Goal: Task Accomplishment & Management: Use online tool/utility

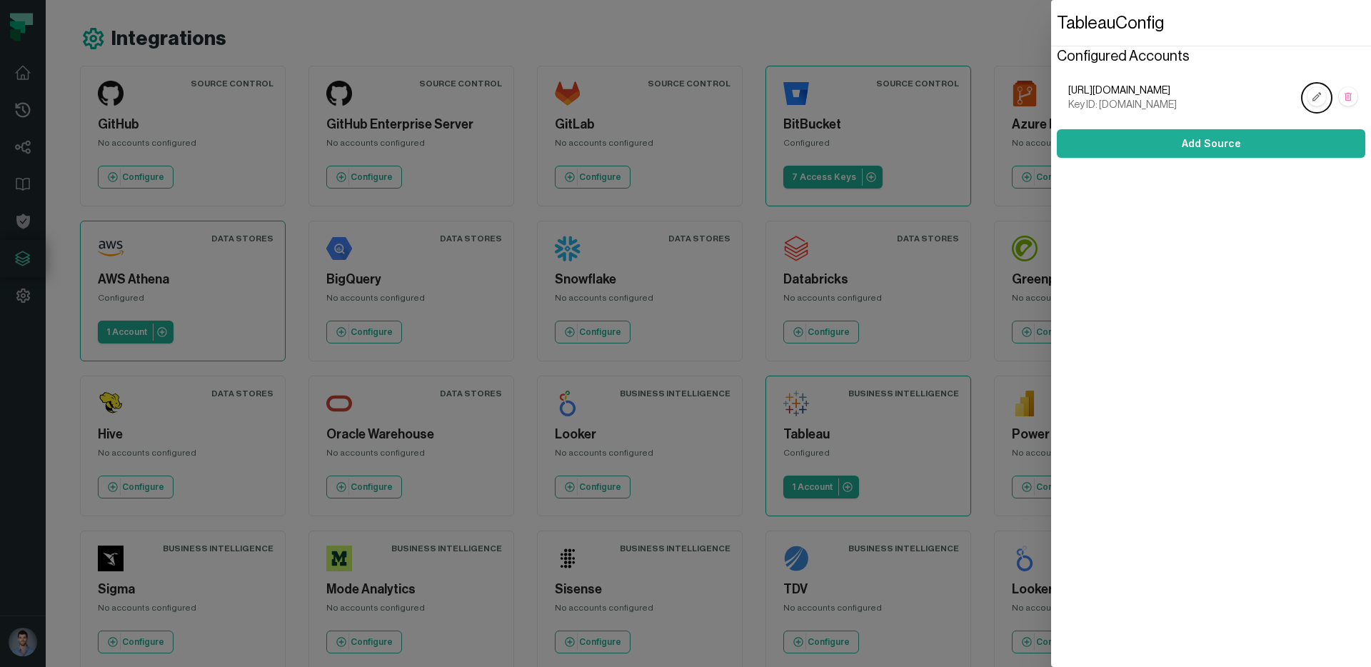
click at [1051, 195] on dialog "Tableau Config Configured Accounts [URL][DOMAIN_NAME] Key ID: [DOMAIN_NAME] Add…" at bounding box center [1211, 333] width 320 height 667
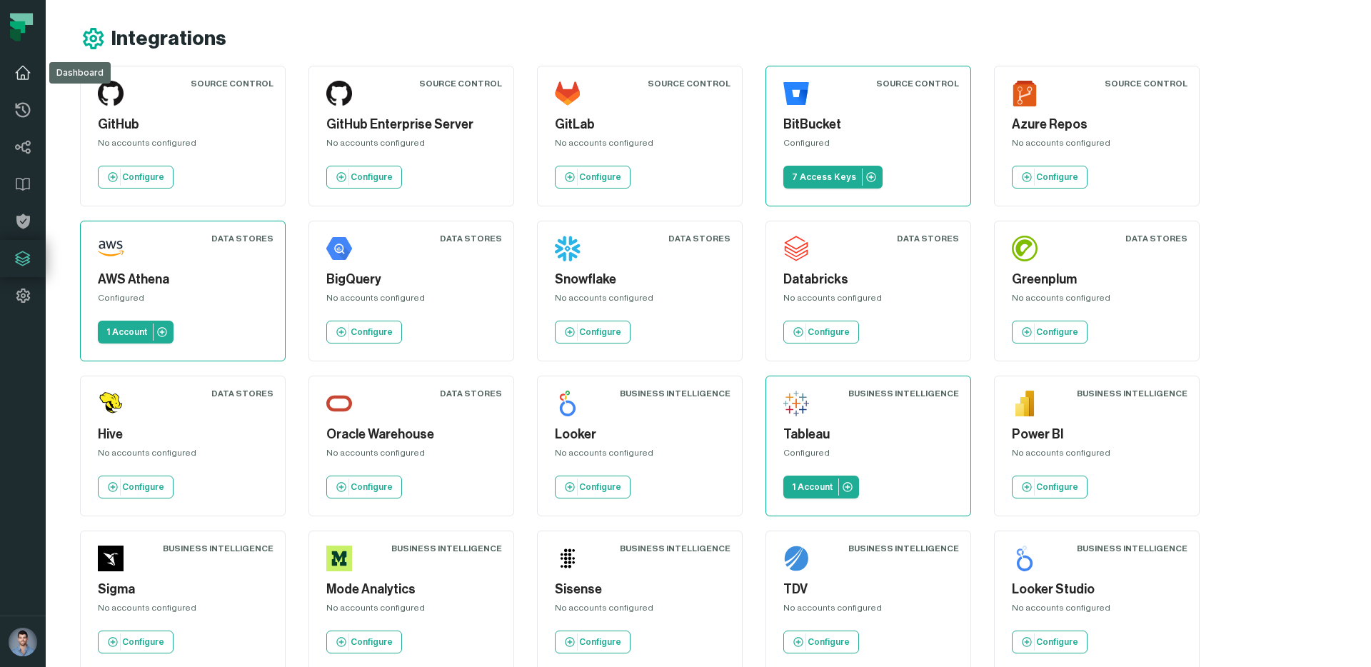
click at [39, 84] on link "Dashboard" at bounding box center [23, 72] width 46 height 37
click at [19, 71] on icon at bounding box center [22, 72] width 17 height 17
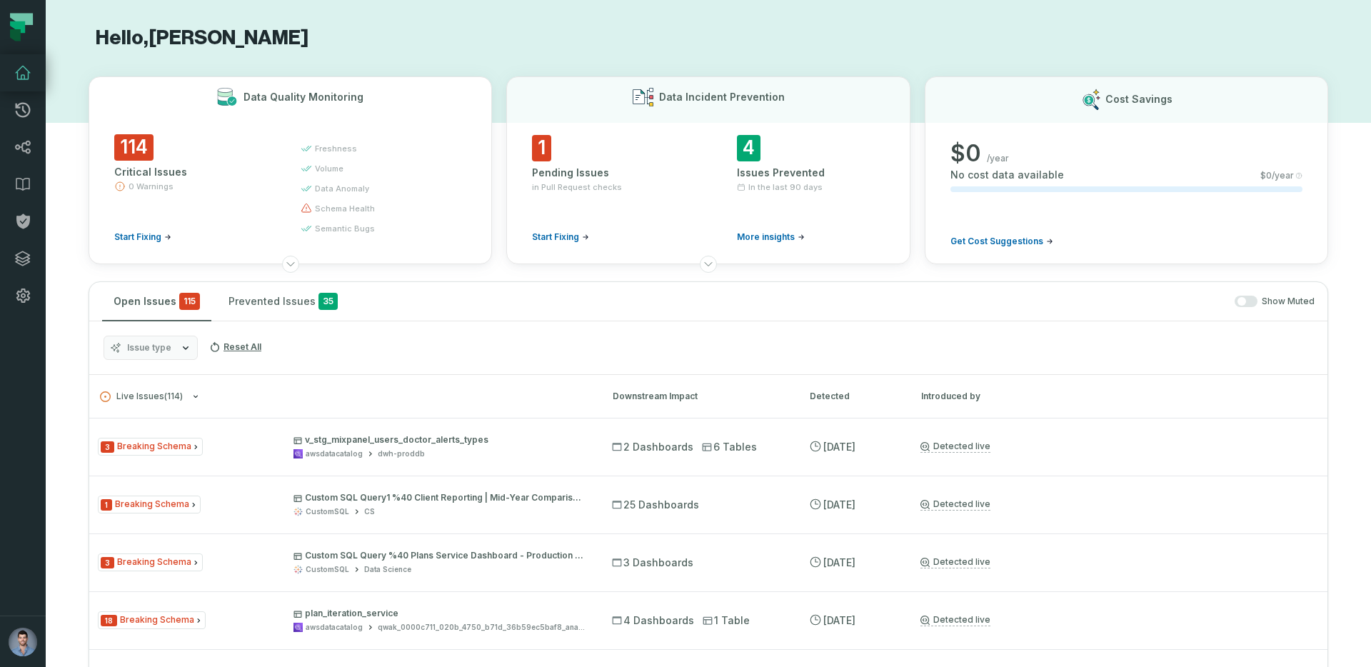
click at [156, 214] on div "114 Critical Issues 0 Warnings Start Fixing" at bounding box center [194, 188] width 161 height 109
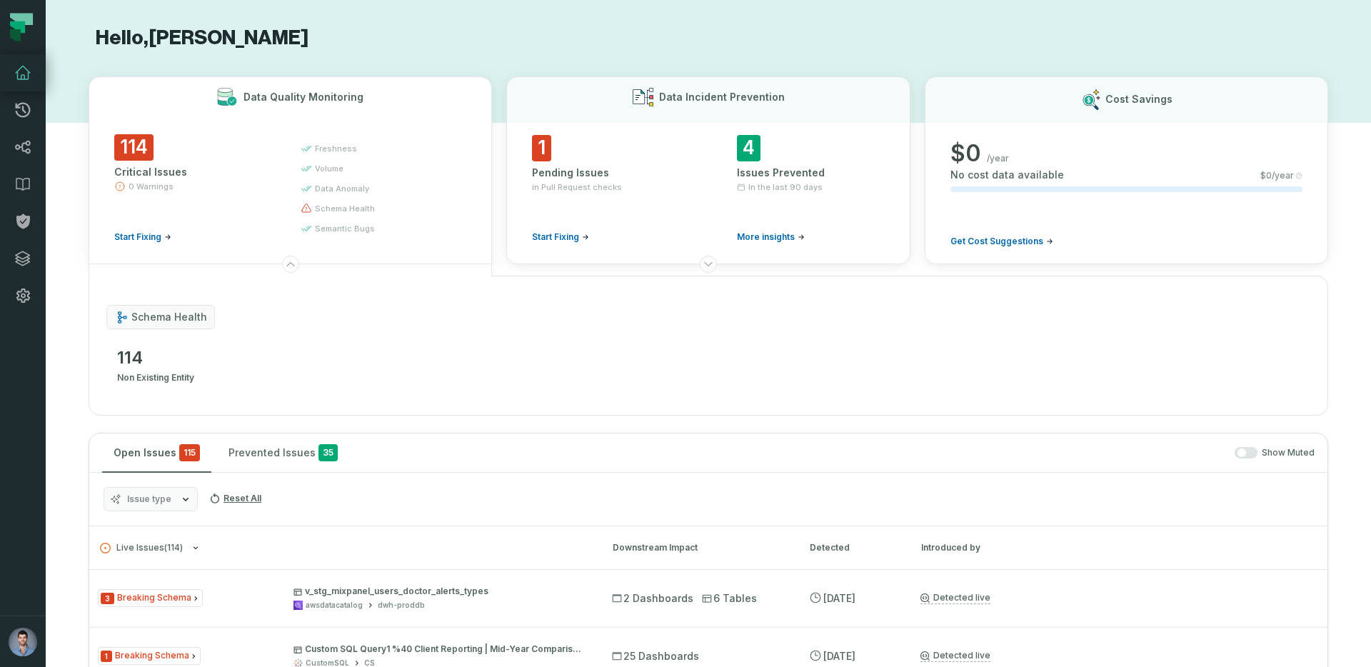
click at [156, 214] on div "114 Critical Issues 0 Warnings Start Fixing" at bounding box center [194, 188] width 161 height 109
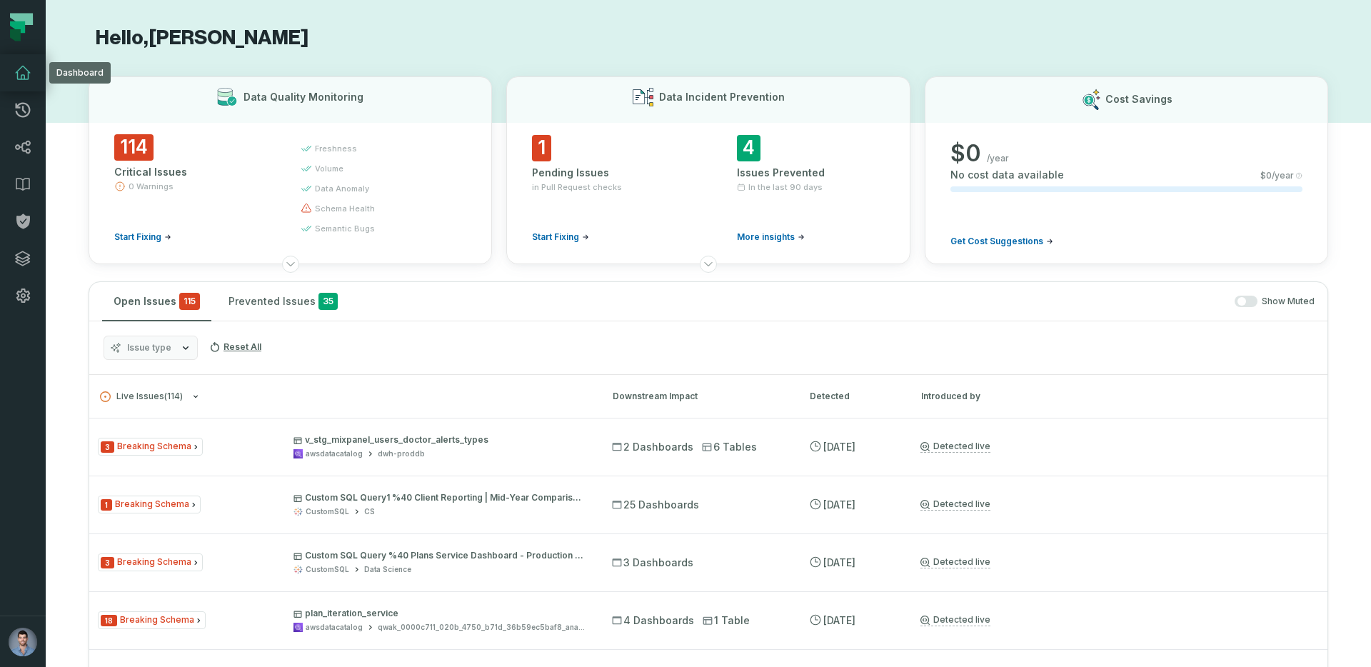
click at [25, 75] on icon at bounding box center [22, 72] width 17 height 17
click at [18, 114] on icon at bounding box center [23, 110] width 15 height 15
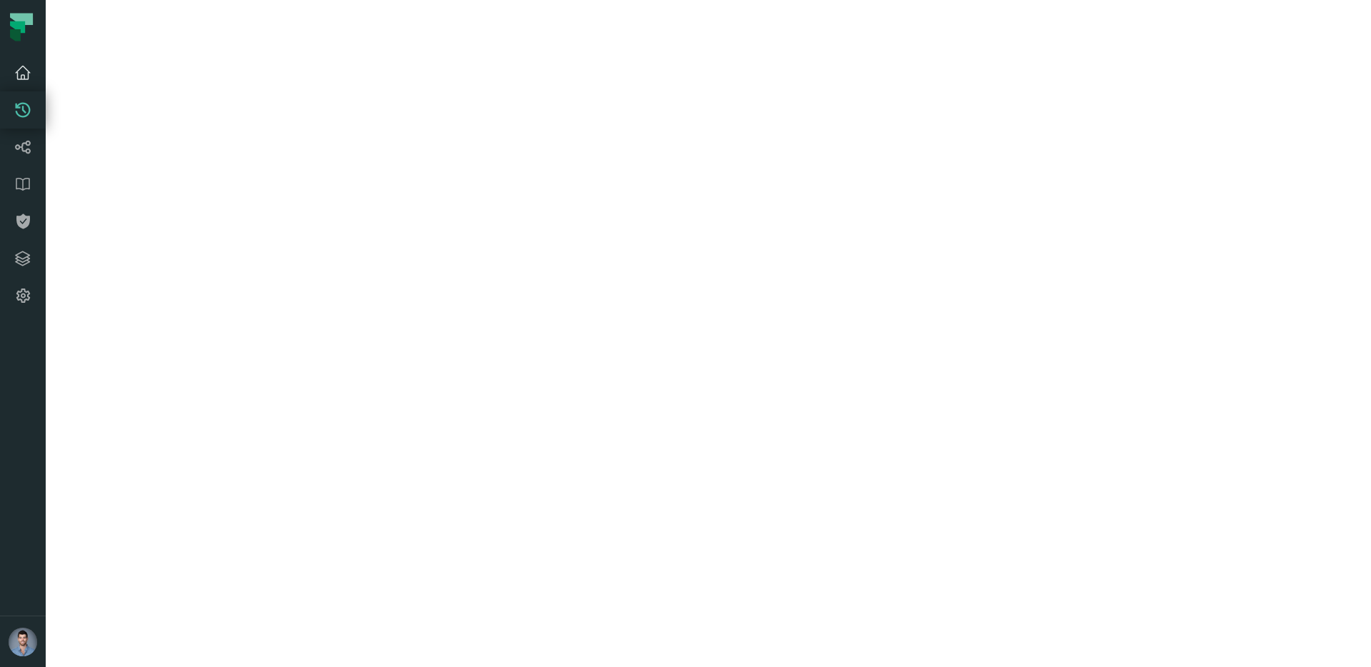
click at [17, 64] on icon at bounding box center [22, 72] width 17 height 17
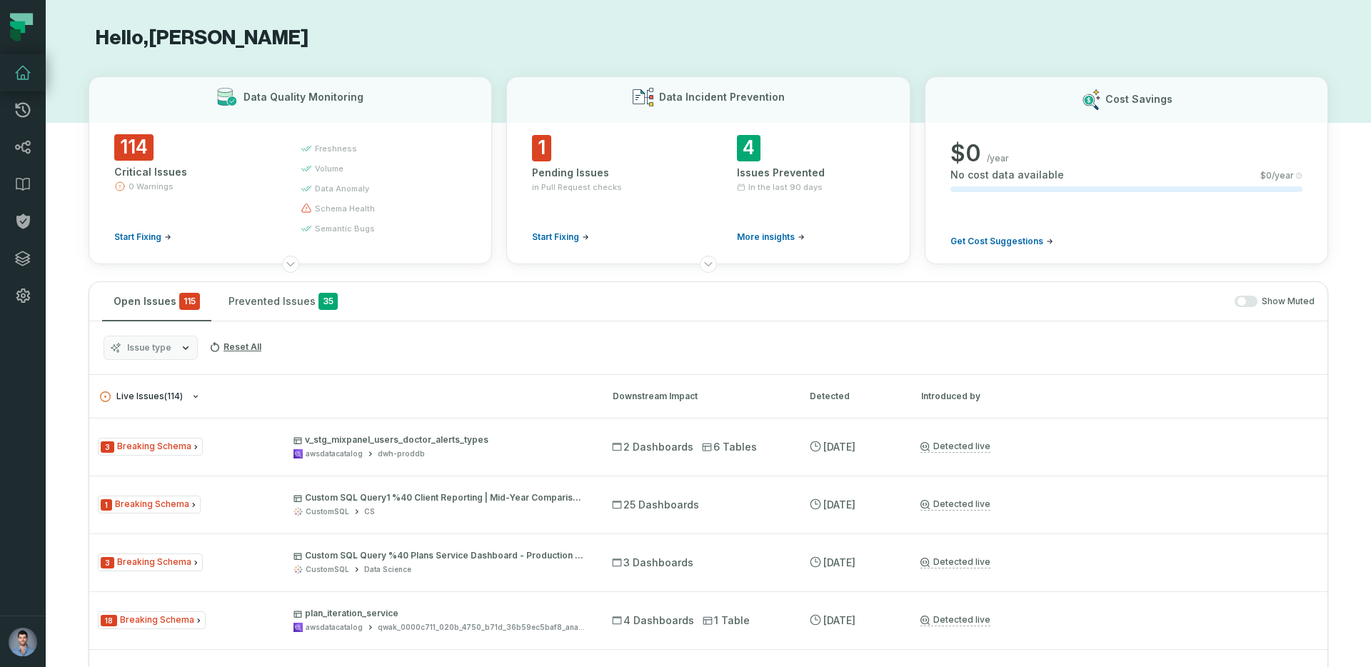
scroll to position [127, 0]
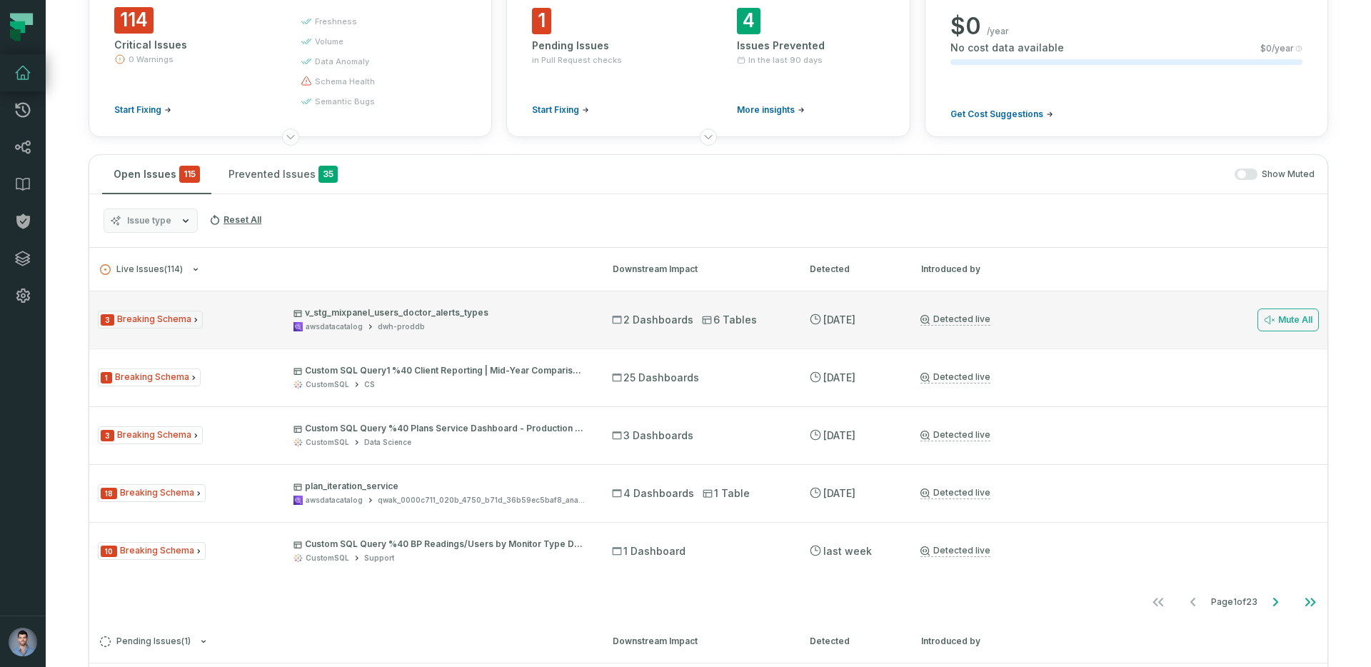
click at [208, 315] on div "3 Breaking Schema v_stg_mixpanel_users_doctor_alerts_types awsdatacatalog dwh-p…" at bounding box center [342, 319] width 488 height 25
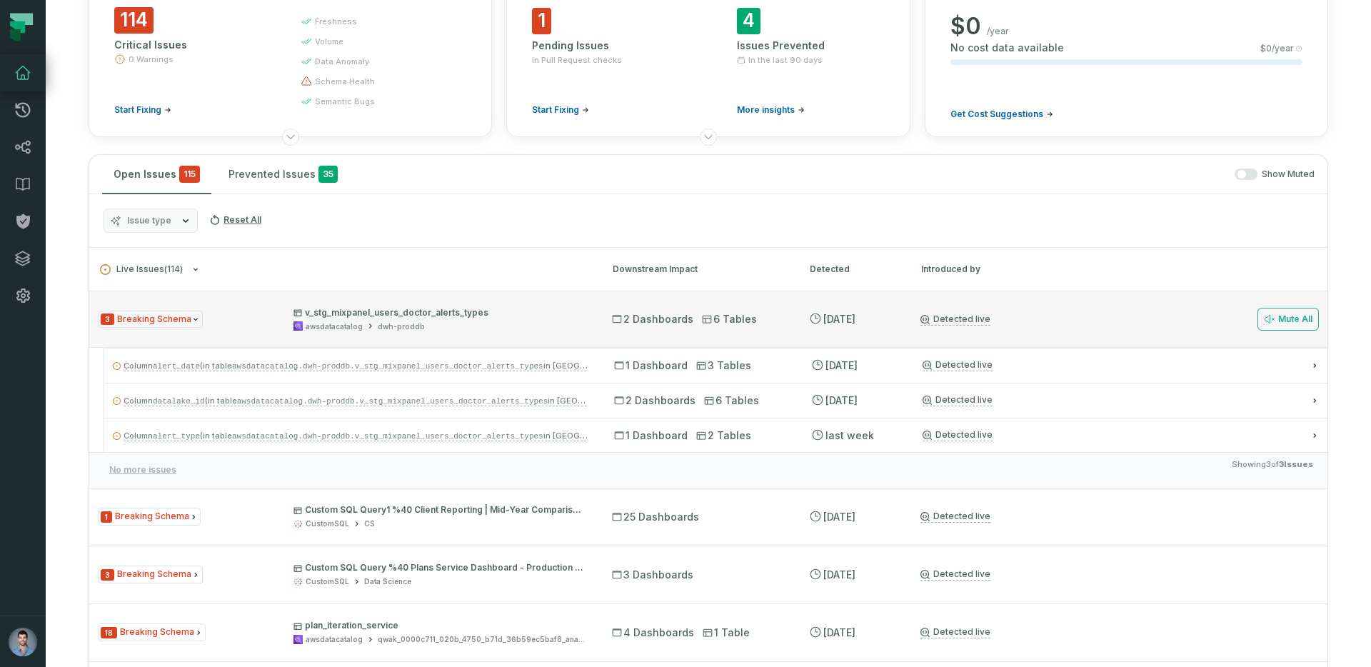
click at [373, 316] on p "v_stg_mixpanel_users_doctor_alerts_types" at bounding box center [439, 312] width 293 height 11
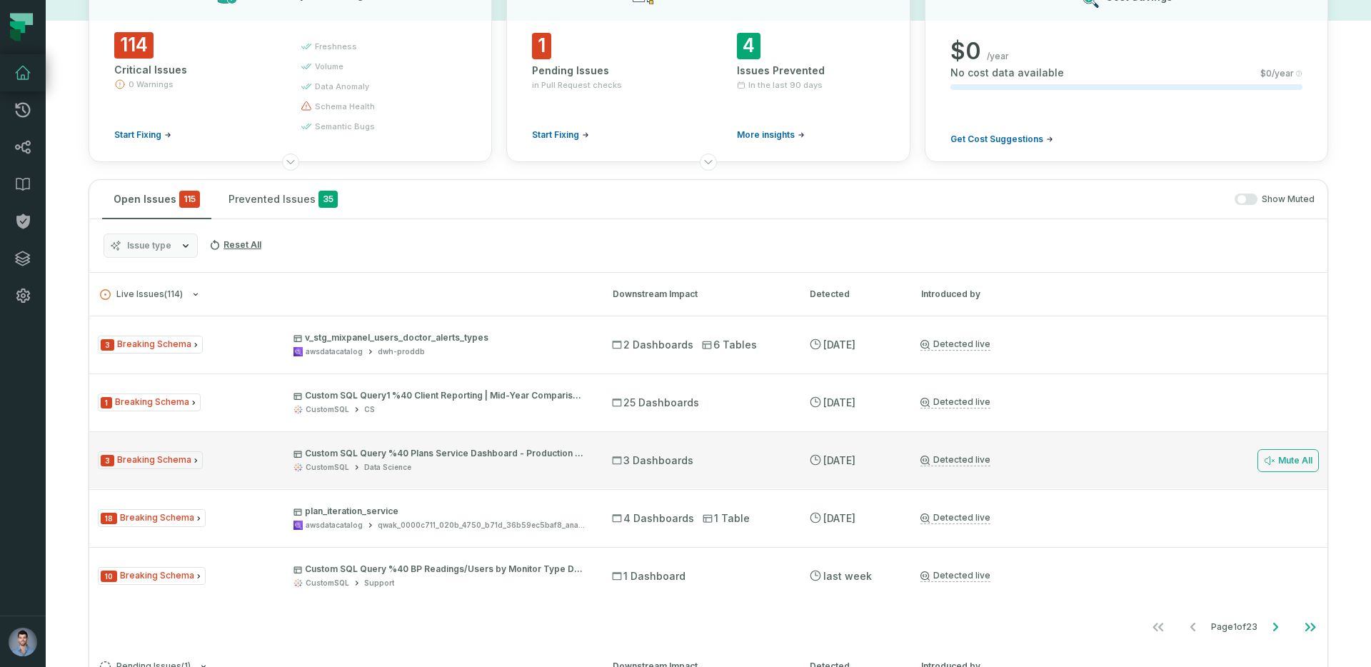
scroll to position [0, 0]
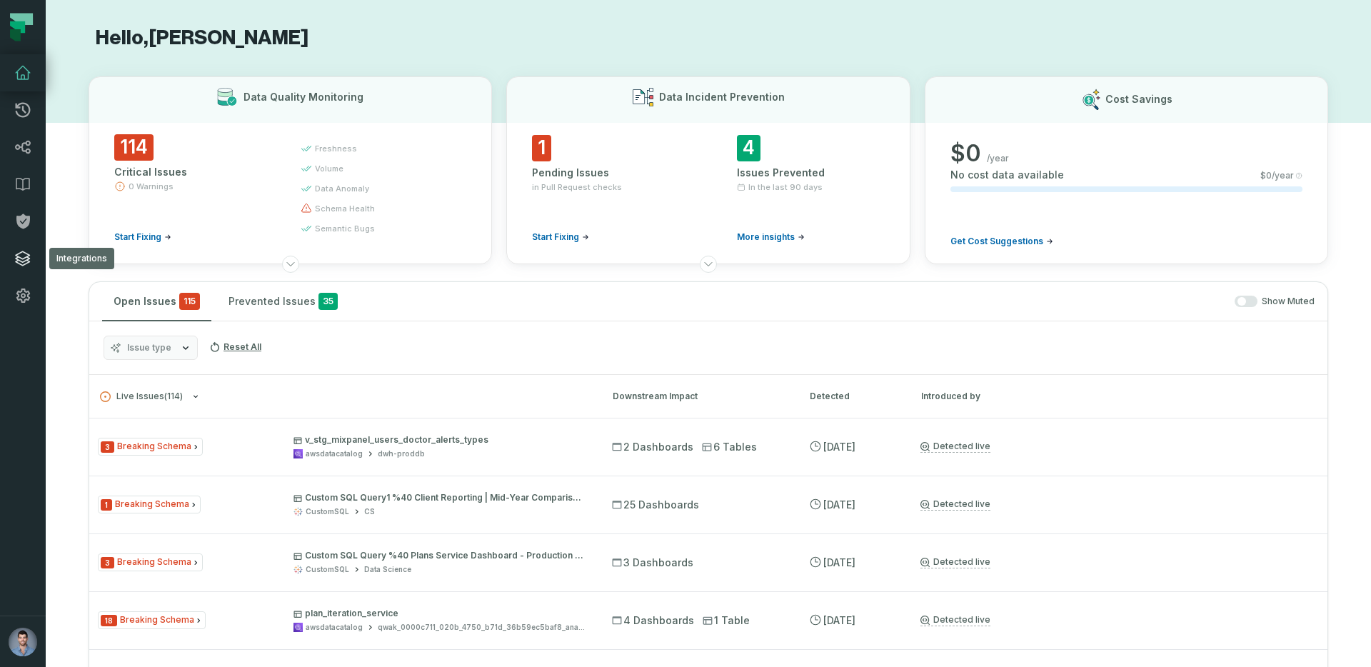
click at [16, 253] on icon at bounding box center [22, 258] width 17 height 17
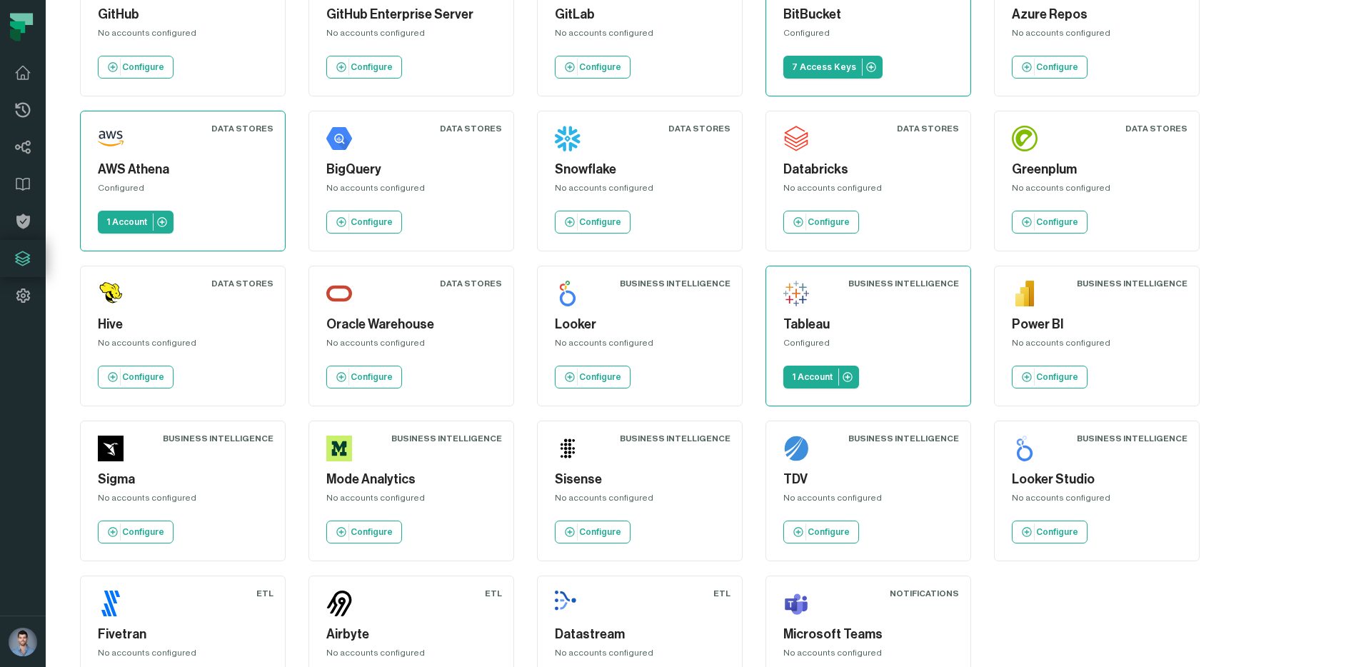
scroll to position [185, 0]
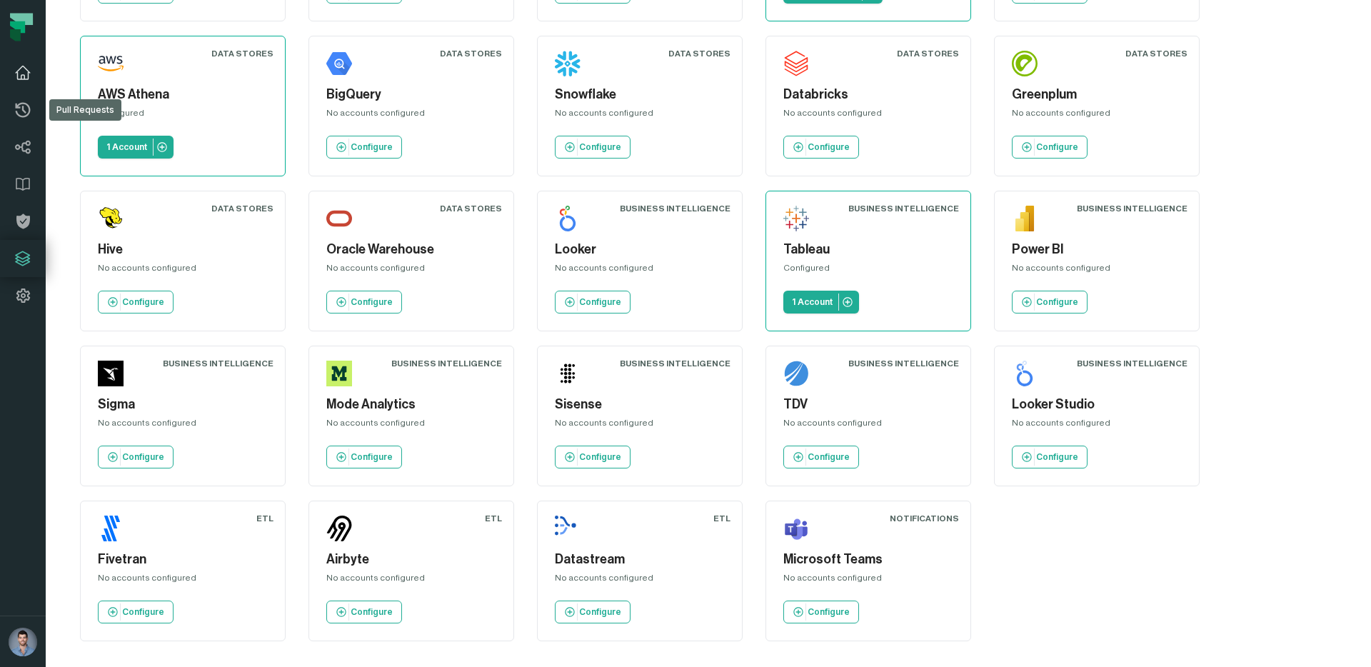
click at [12, 89] on link "Dashboard" at bounding box center [23, 72] width 46 height 37
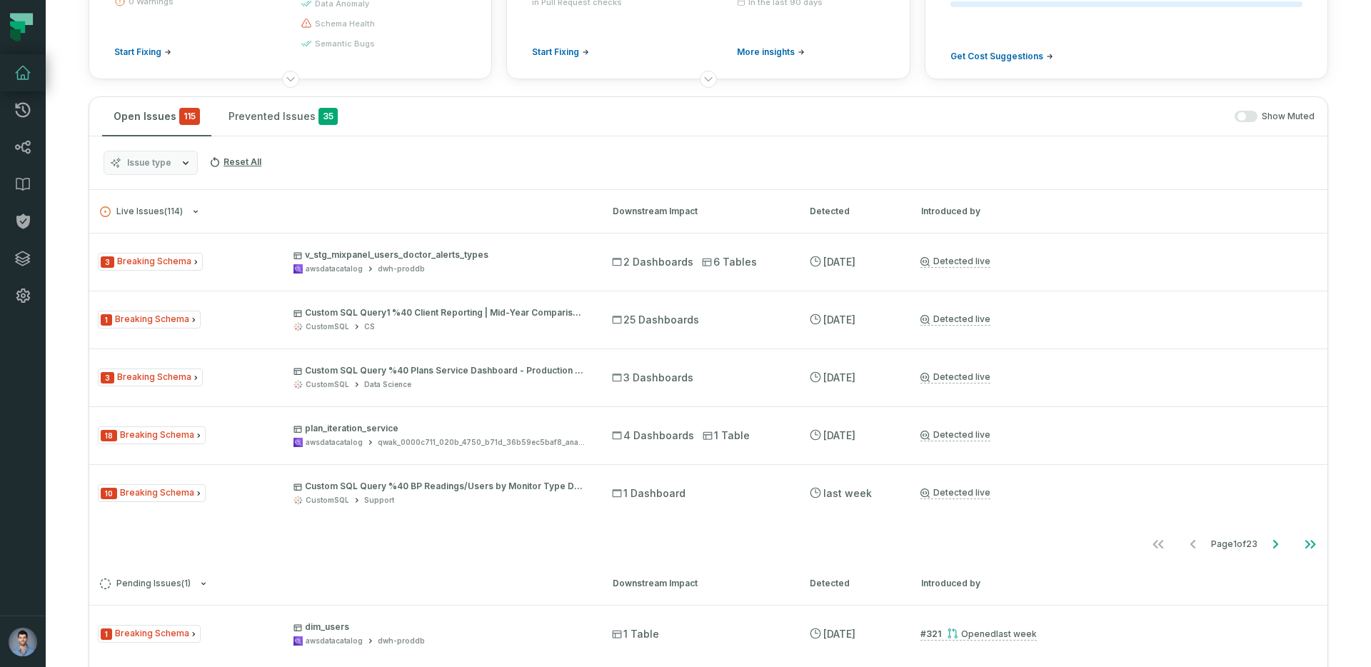
scroll to position [26, 0]
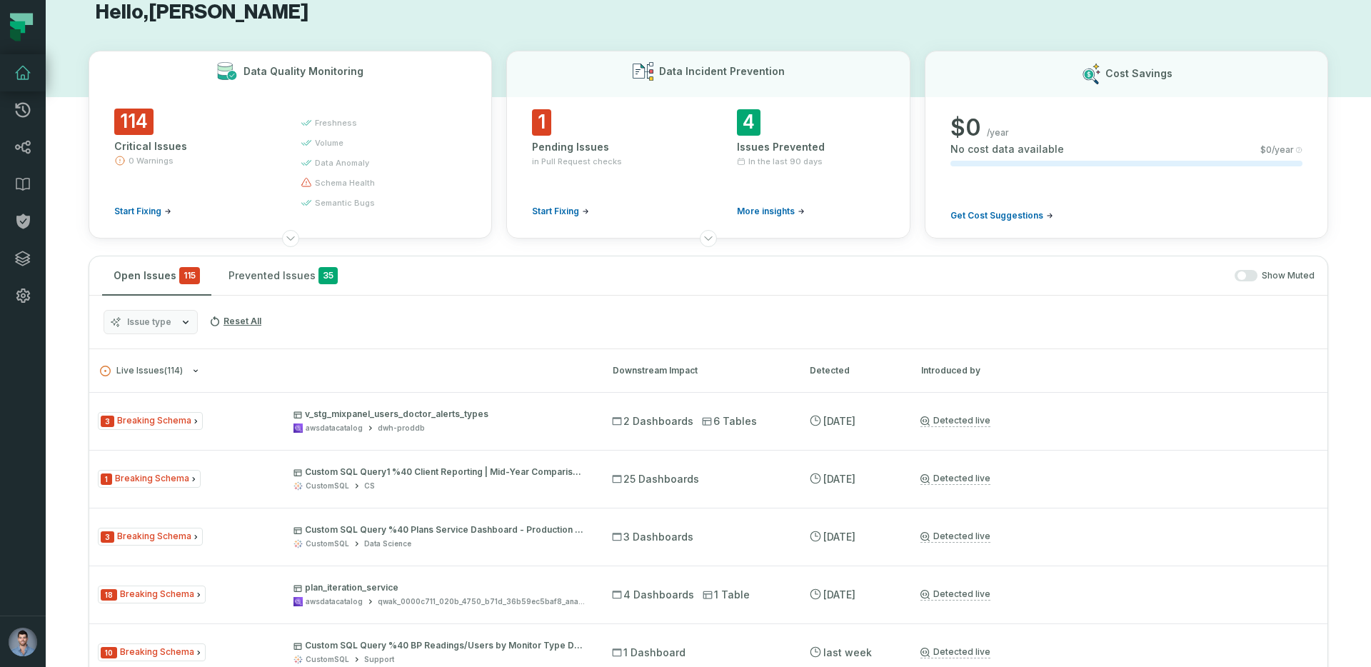
click at [339, 197] on span "semantic bugs" at bounding box center [345, 202] width 60 height 11
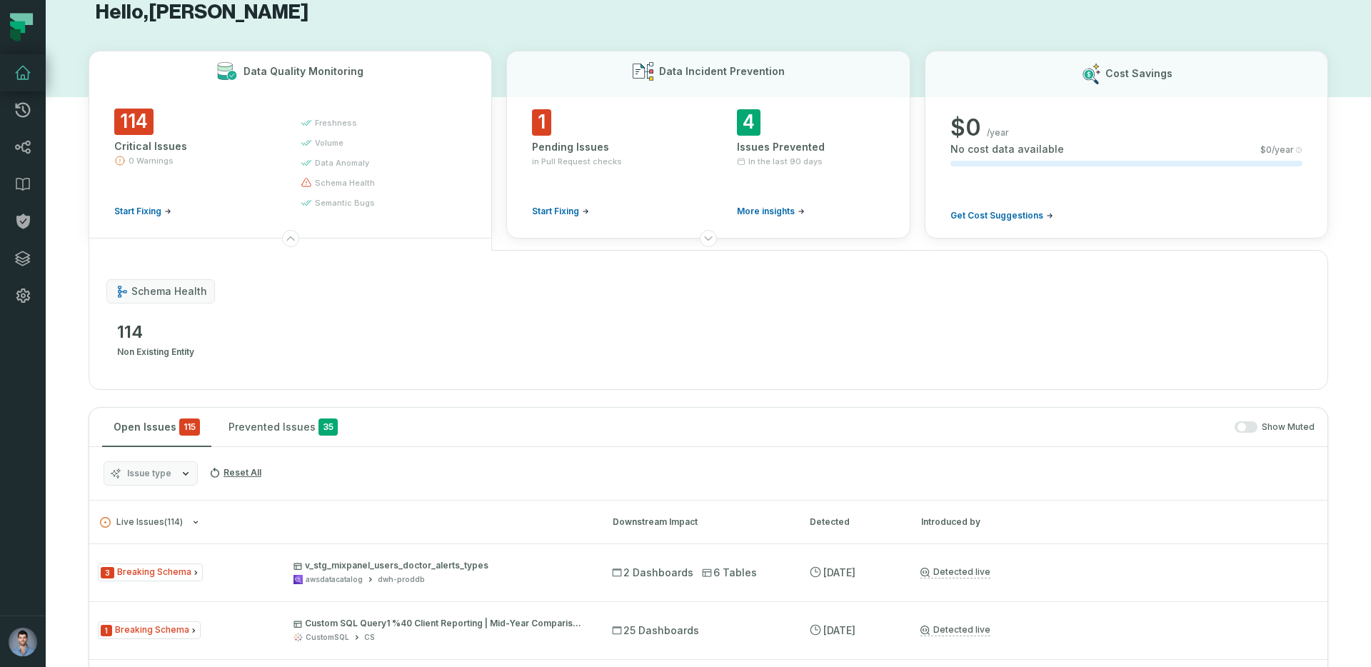
click at [166, 291] on span "schema health" at bounding box center [169, 291] width 76 height 14
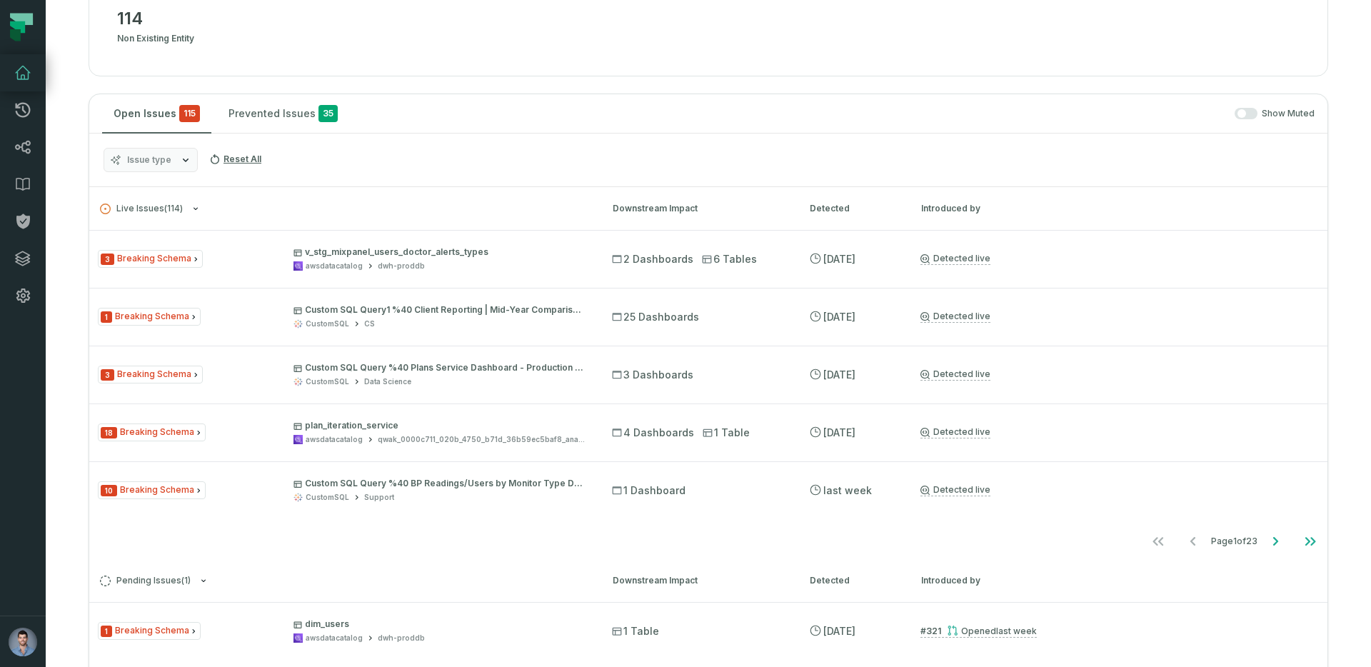
scroll to position [340, 0]
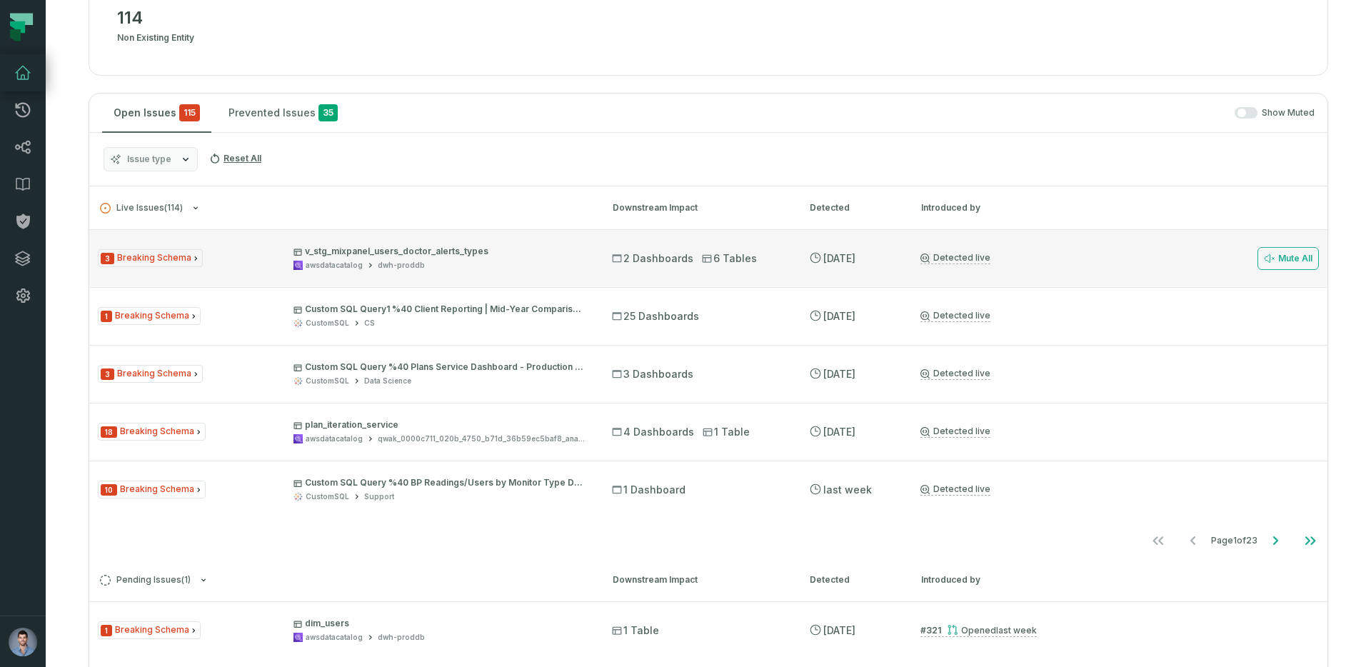
click at [170, 261] on span "3 Breaking Schema" at bounding box center [150, 258] width 105 height 18
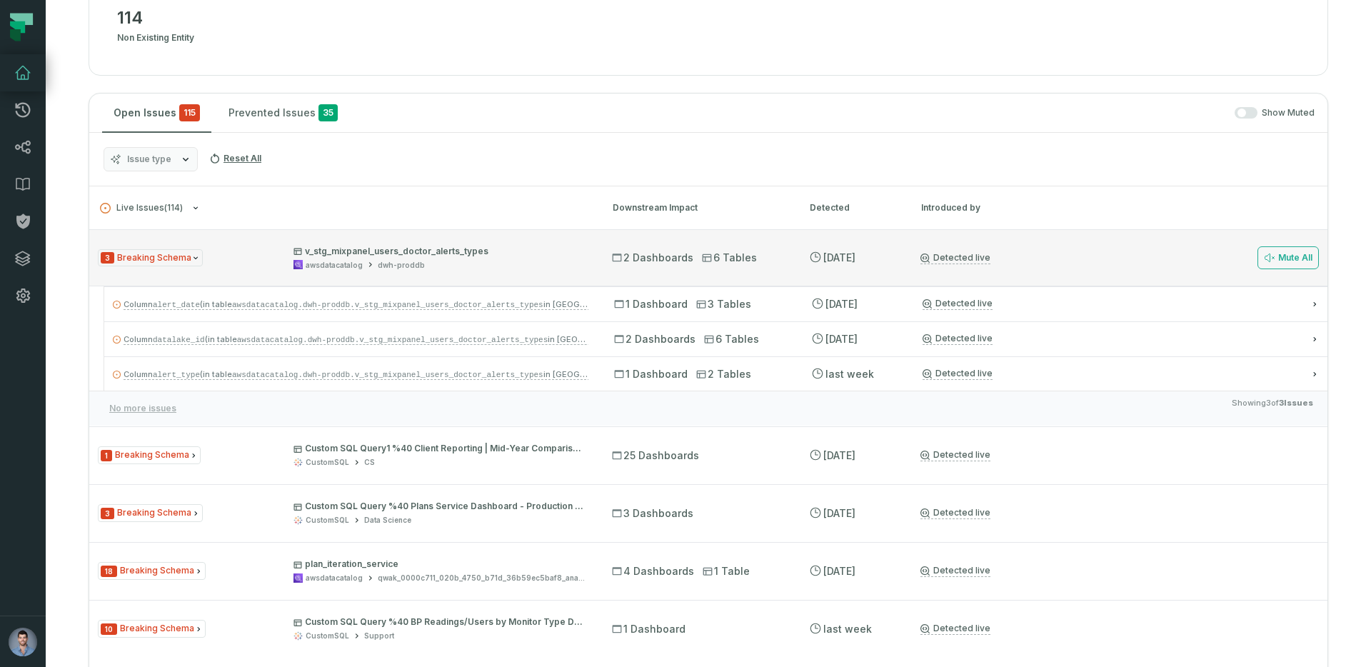
click at [170, 256] on span "3 Breaking Schema" at bounding box center [150, 258] width 105 height 18
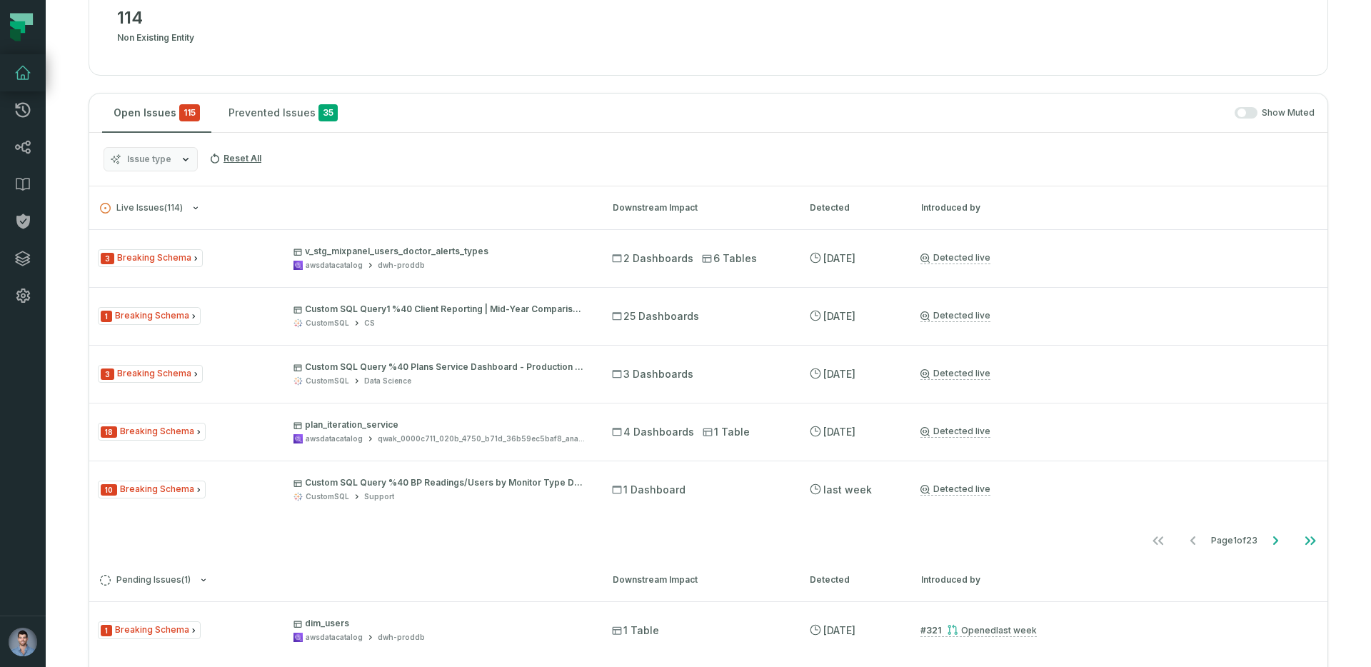
click at [180, 159] on icon "button" at bounding box center [185, 159] width 11 height 11
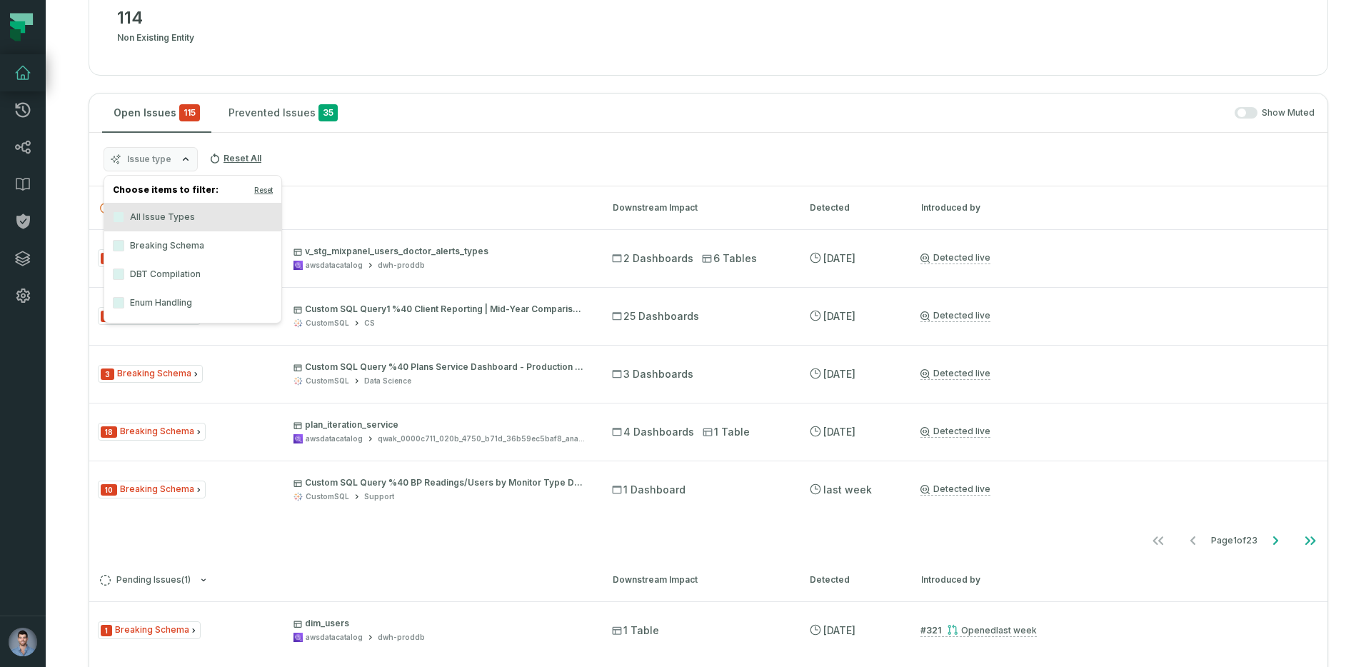
click at [180, 159] on icon "button" at bounding box center [185, 159] width 11 height 11
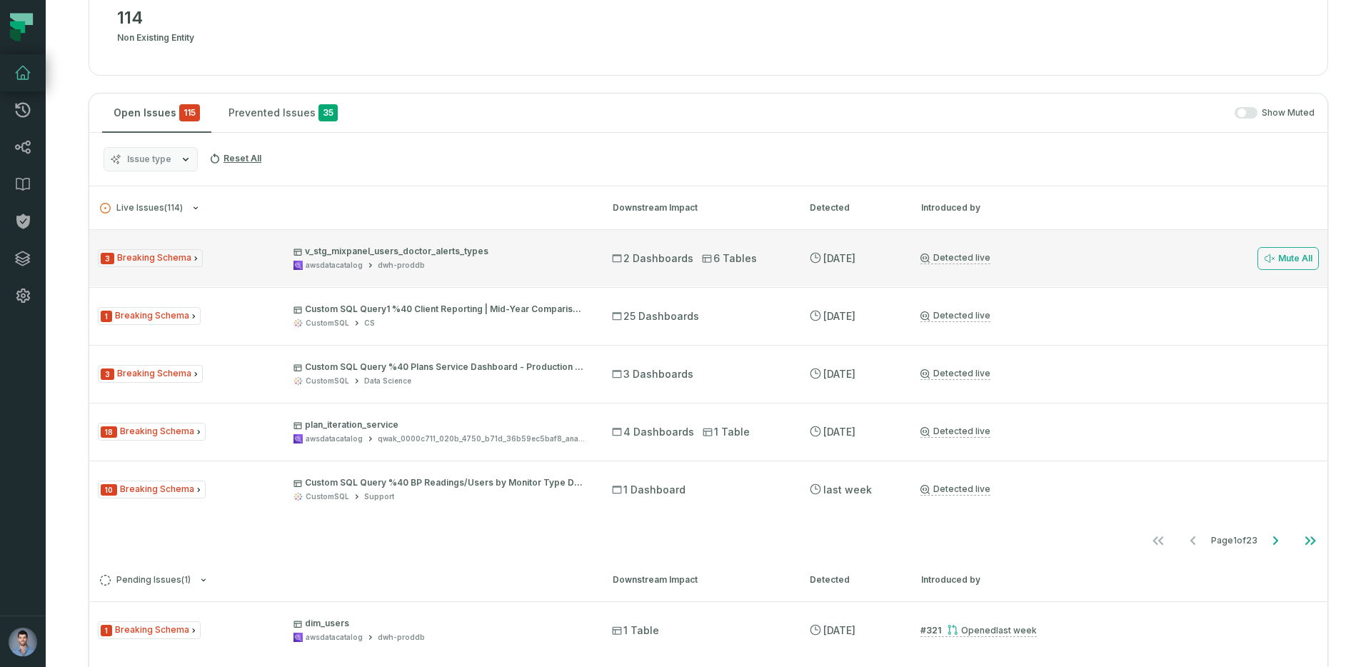
click at [168, 262] on span "3 Breaking Schema" at bounding box center [150, 258] width 105 height 18
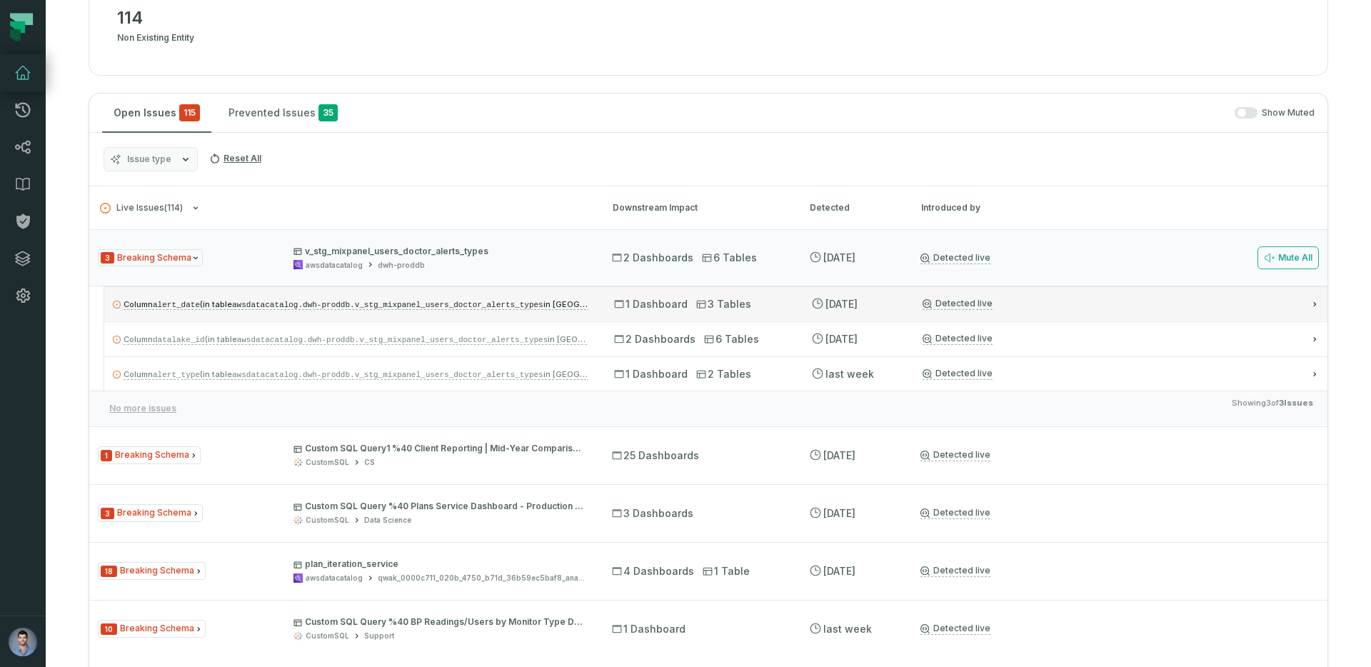
click at [317, 311] on p "Column alert_date (in table awsdatacatalog.dwh-proddb.v_stg_mixpanel_users_doct…" at bounding box center [351, 304] width 476 height 17
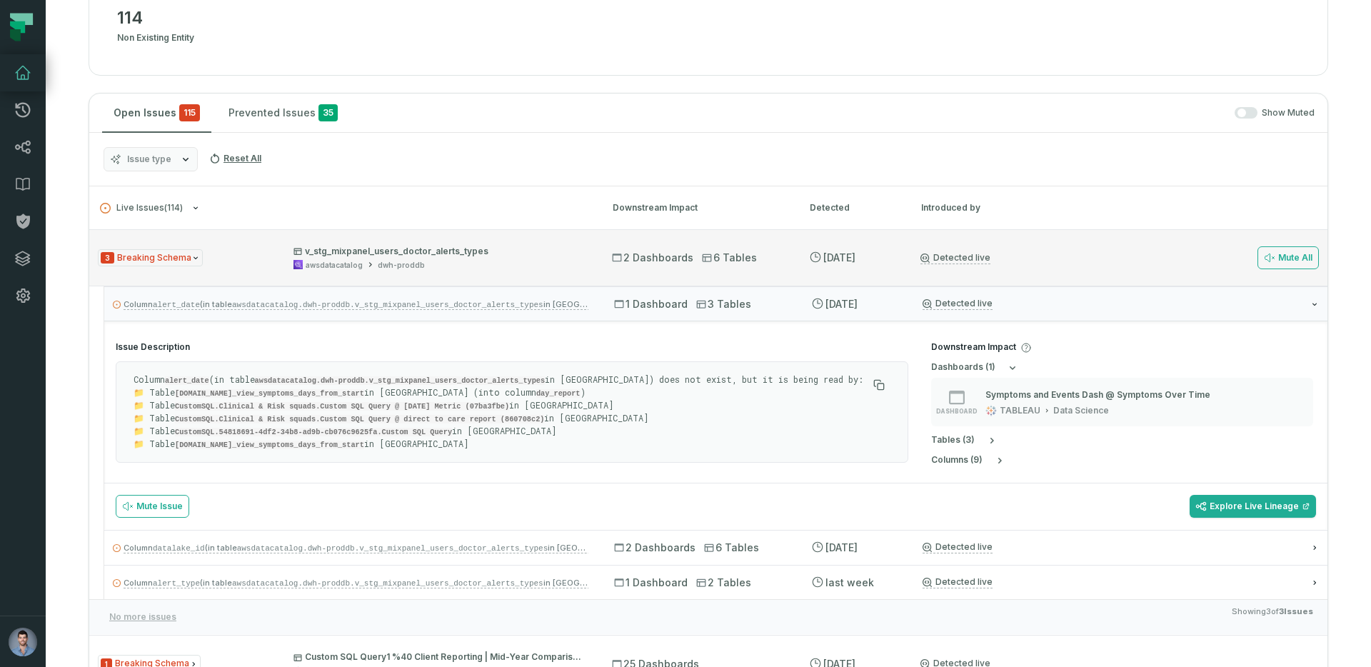
click at [326, 273] on div "3 Breaking Schema v_stg_mixpanel_users_doctor_alerts_types awsdatacatalog dwh-p…" at bounding box center [708, 257] width 1238 height 57
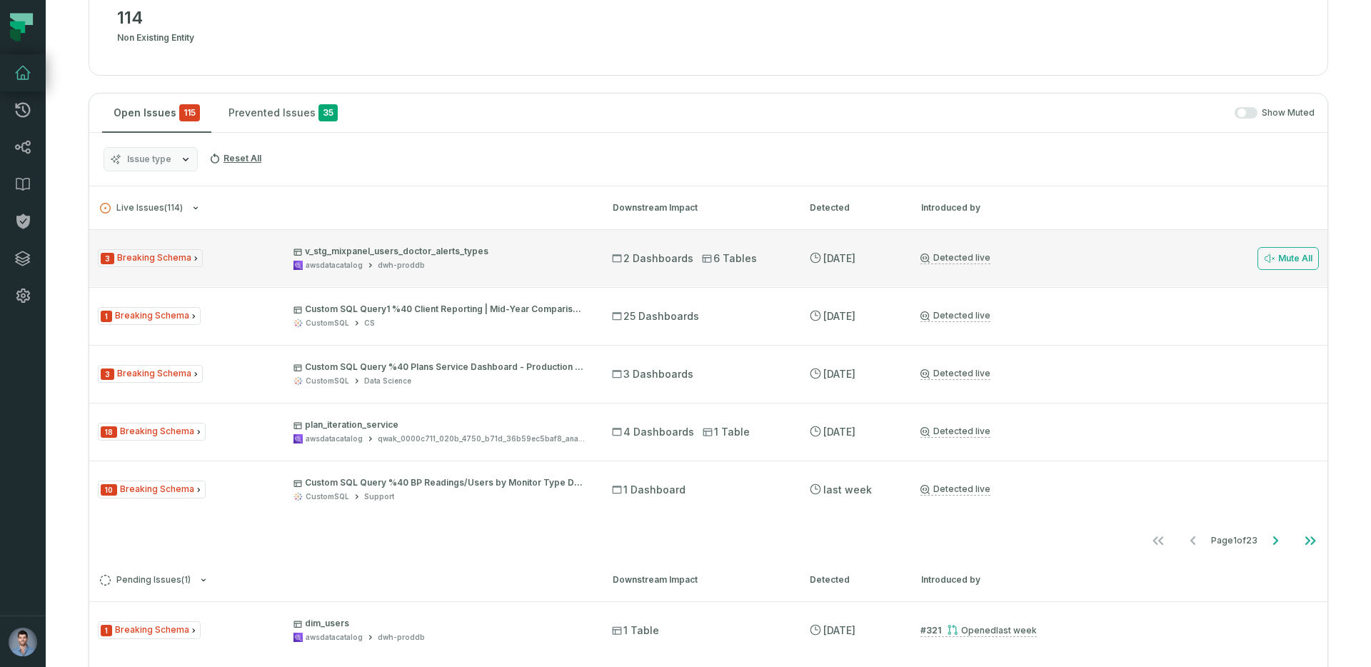
click at [340, 260] on div "awsdatacatalog" at bounding box center [334, 265] width 57 height 11
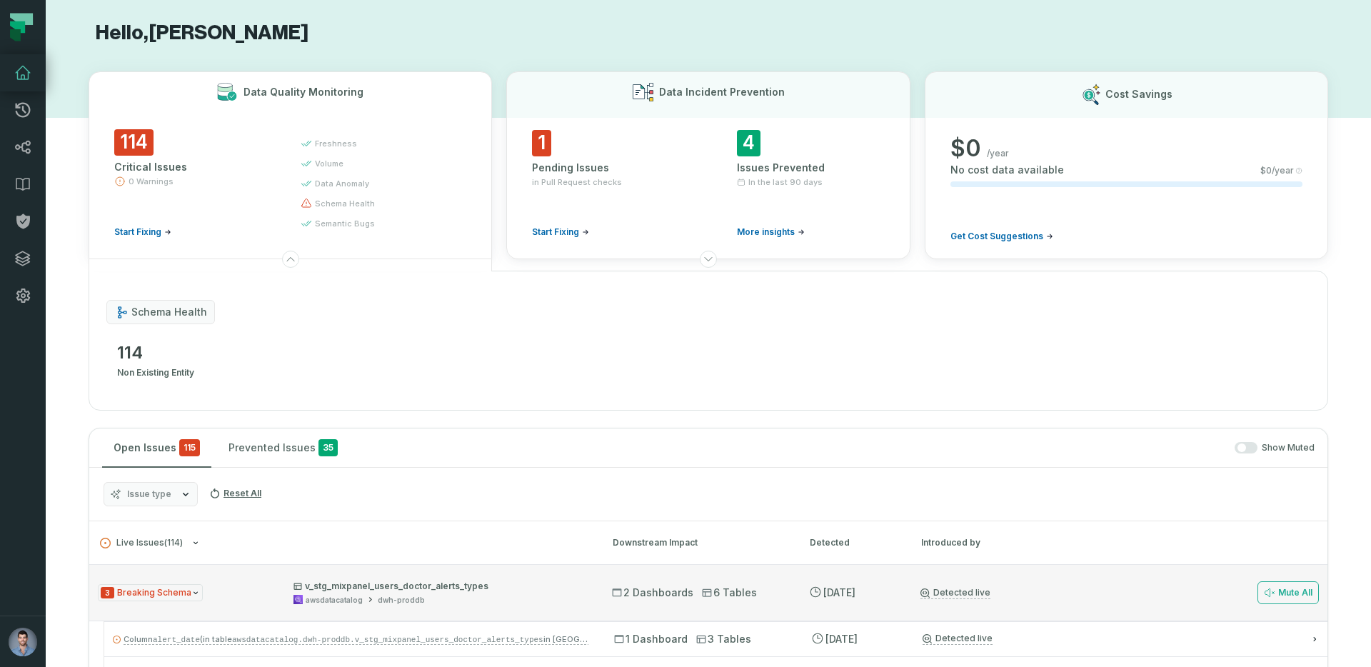
scroll to position [0, 0]
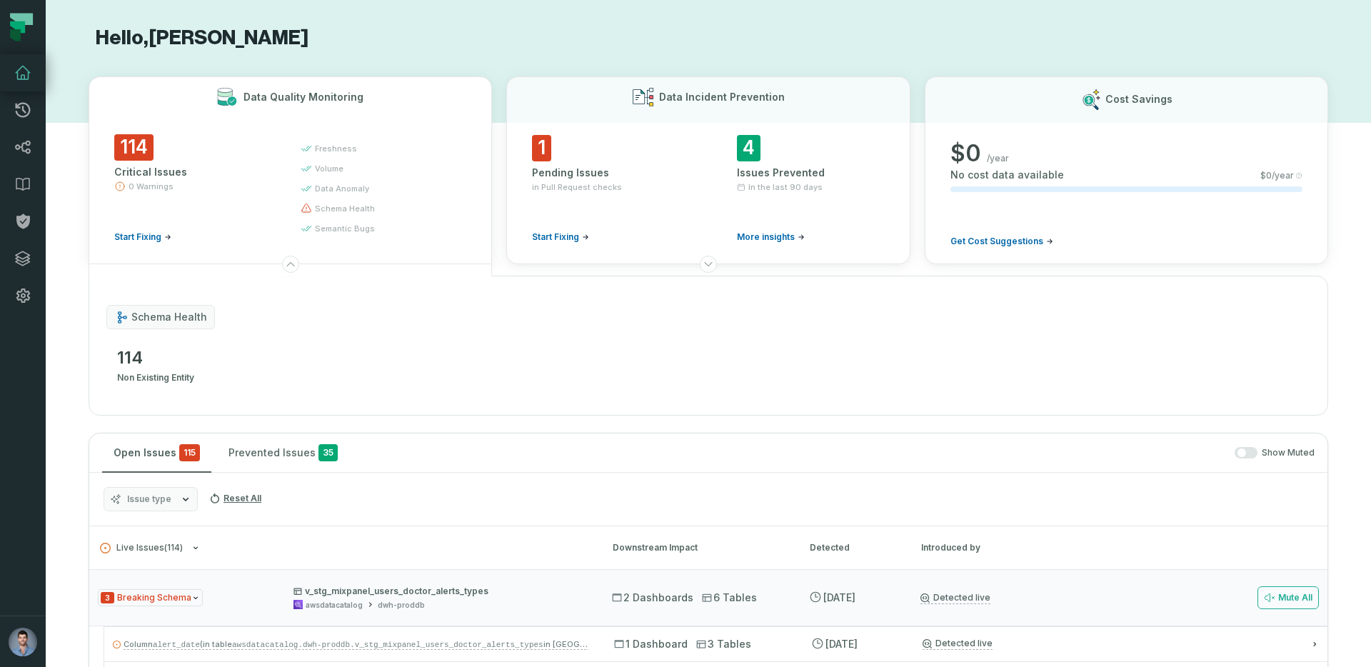
click at [268, 326] on div "schema health 114 non existing entity" at bounding box center [708, 346] width 1239 height 140
click at [164, 311] on span "schema health" at bounding box center [169, 317] width 76 height 14
click at [296, 264] on button at bounding box center [290, 264] width 17 height 17
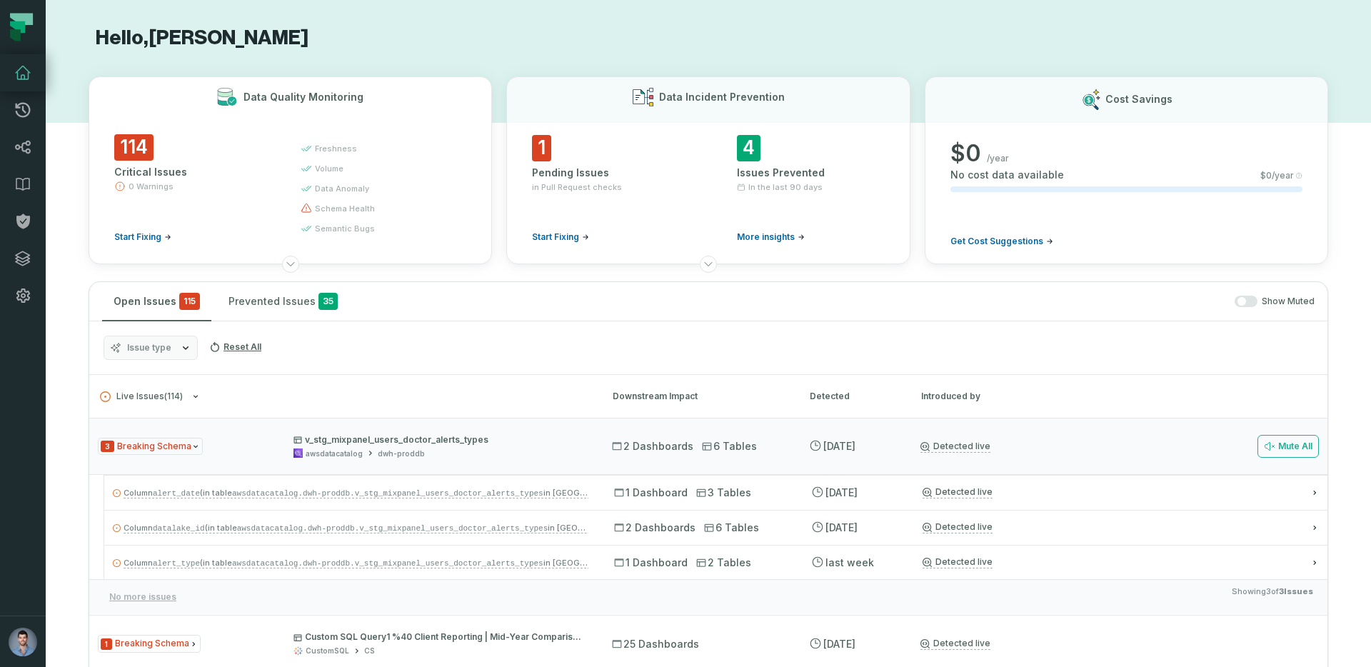
click at [136, 237] on span "Start Fixing" at bounding box center [137, 236] width 47 height 11
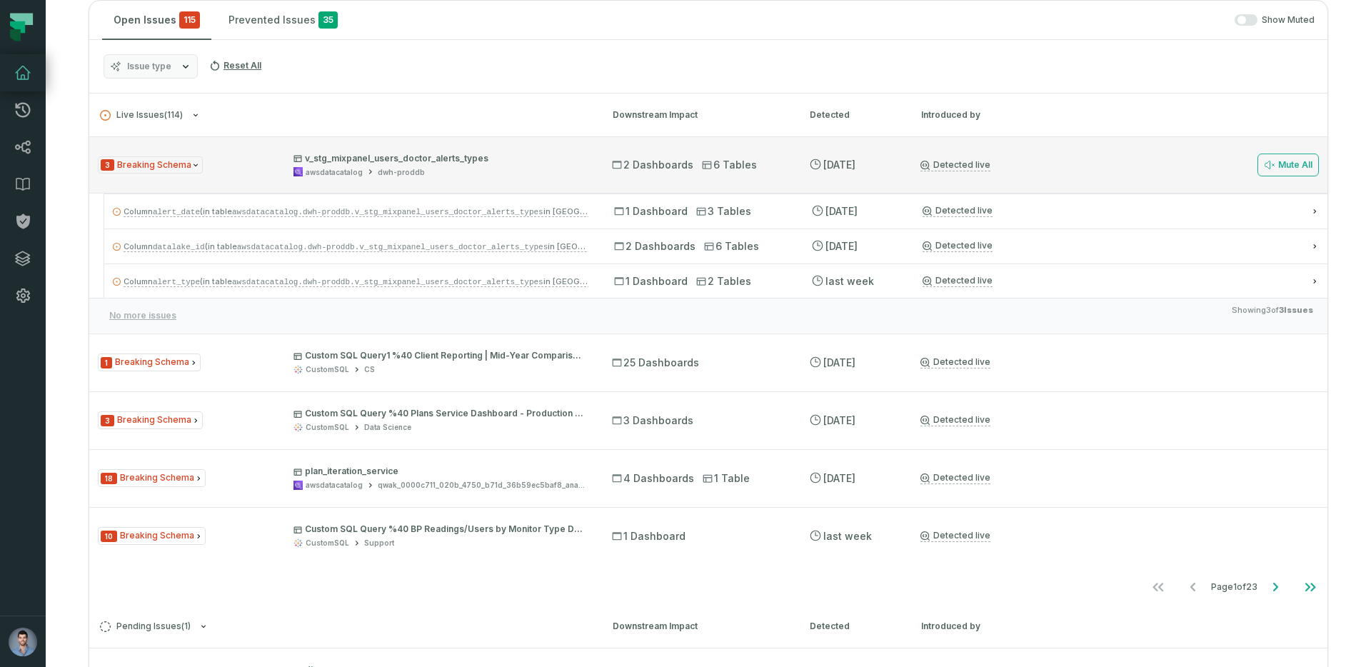
click at [146, 173] on span "3 Breaking Schema" at bounding box center [150, 165] width 105 height 18
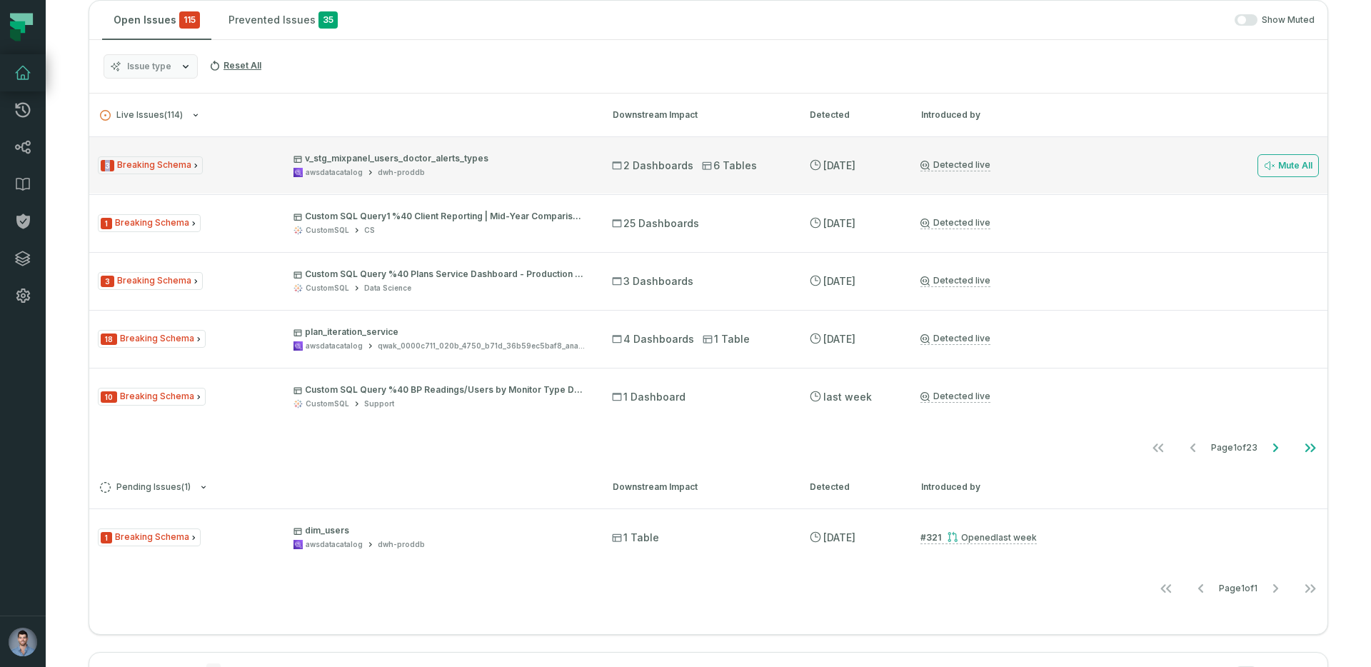
click at [146, 172] on span "3 Breaking Schema" at bounding box center [150, 165] width 105 height 18
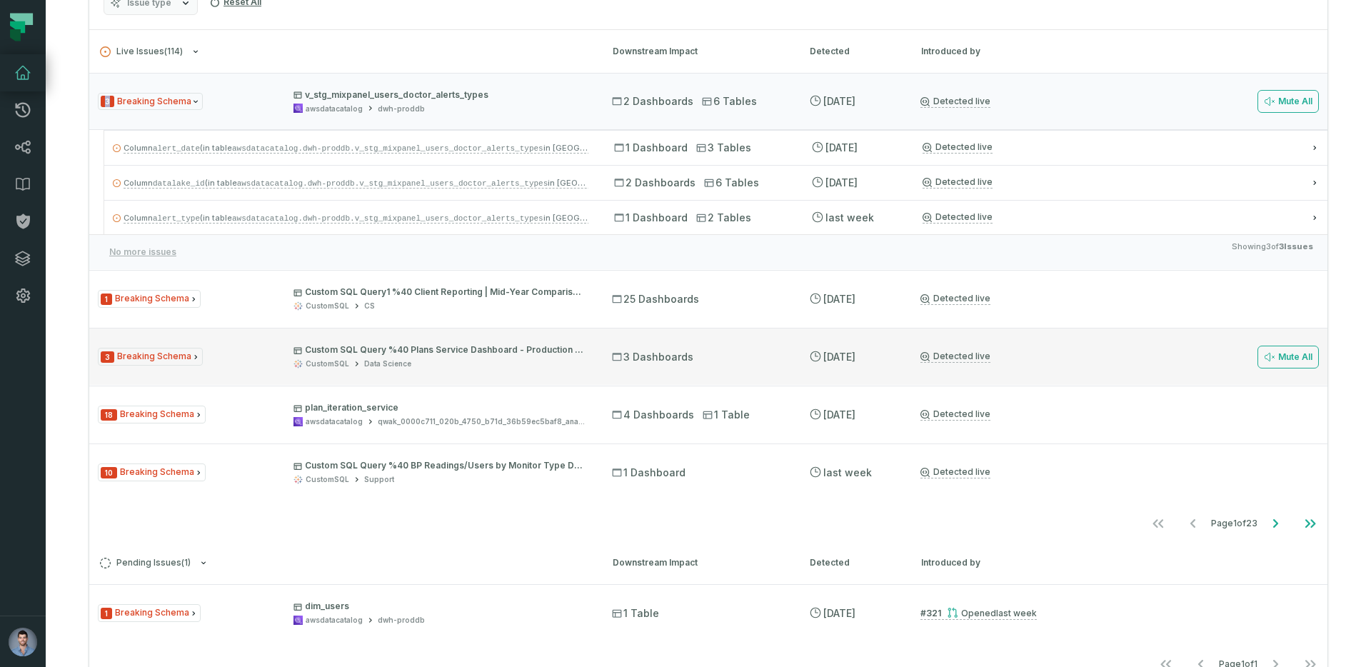
scroll to position [362, 0]
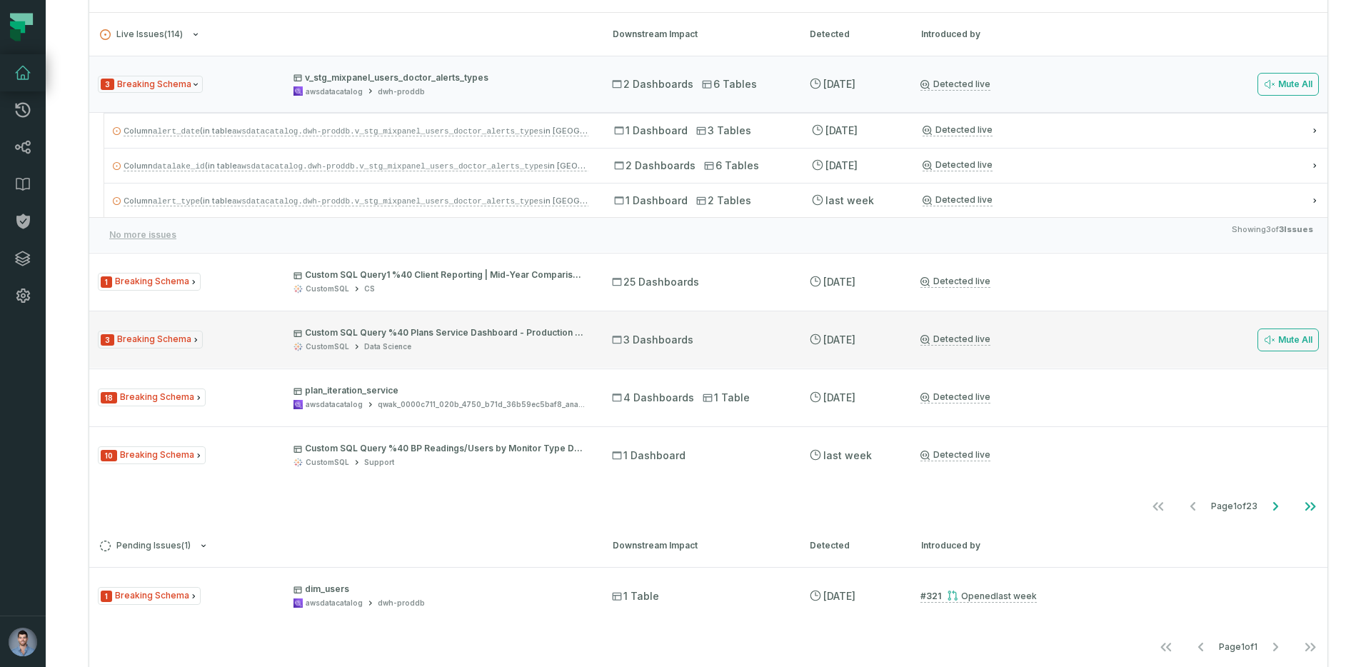
click at [178, 348] on div "3 Breaking Schema Custom SQL Query %40 Plans Service Dashboard - Production %28…" at bounding box center [342, 339] width 488 height 25
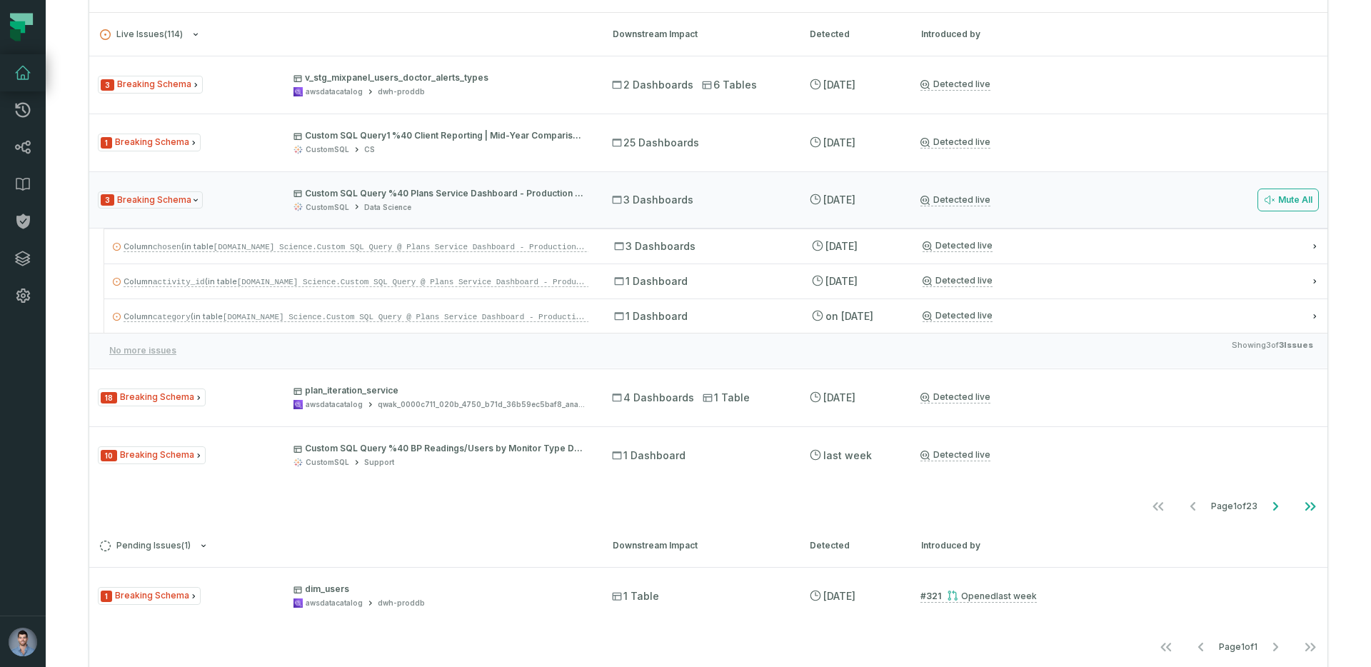
scroll to position [0, 0]
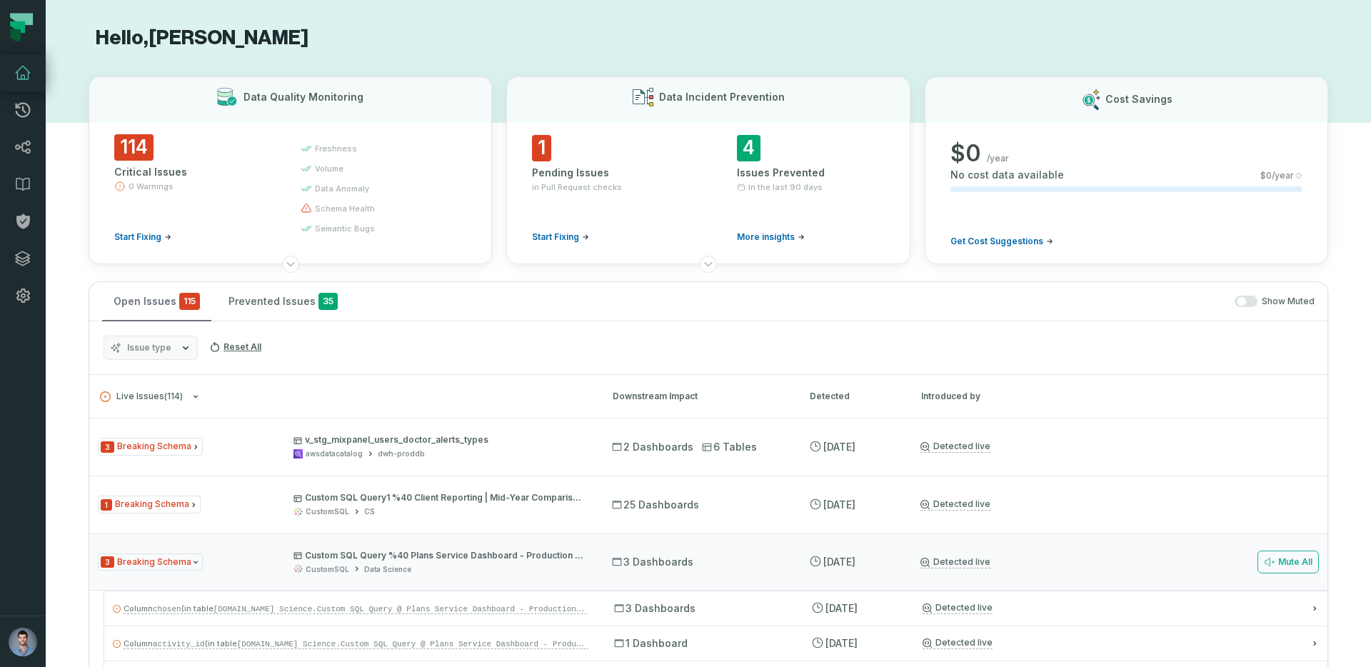
click at [130, 303] on button "Open Issues 115" at bounding box center [156, 301] width 109 height 39
click at [1239, 307] on div "Open Issues 115 Prevented Issues 35 Show Muted" at bounding box center [708, 301] width 1238 height 39
click at [1246, 301] on span "button" at bounding box center [1241, 301] width 9 height 9
click at [1247, 301] on span "button" at bounding box center [1250, 301] width 9 height 9
click at [218, 344] on icon at bounding box center [214, 346] width 11 height 11
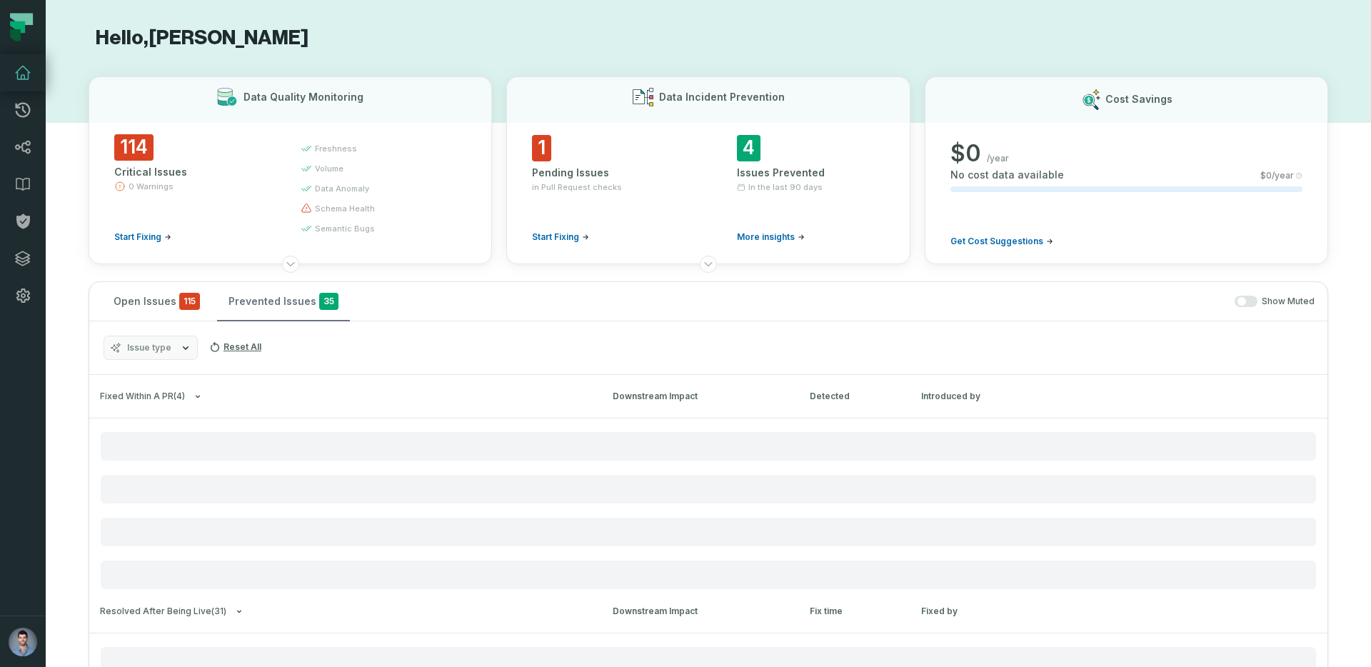
click at [259, 303] on button "Prevented Issues 35" at bounding box center [283, 301] width 133 height 39
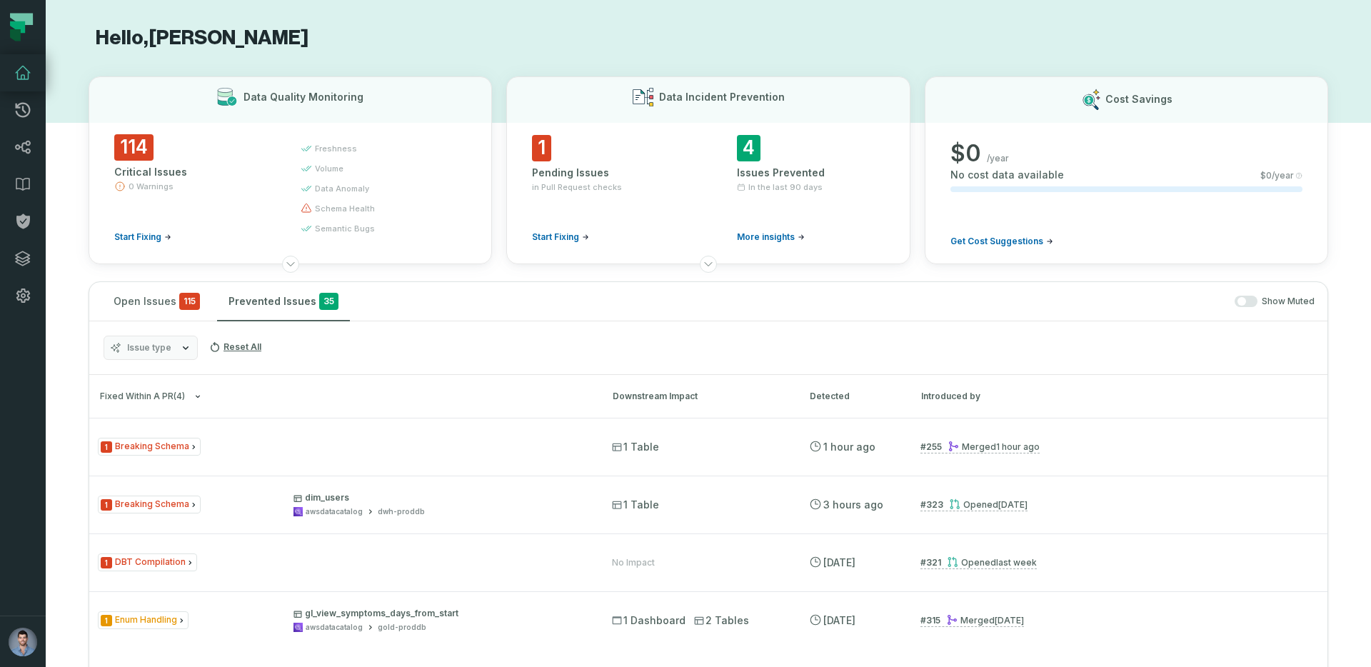
click at [122, 323] on div "Issue type Reset All" at bounding box center [708, 348] width 1238 height 54
click at [121, 319] on button "Open Issues 115" at bounding box center [156, 301] width 109 height 39
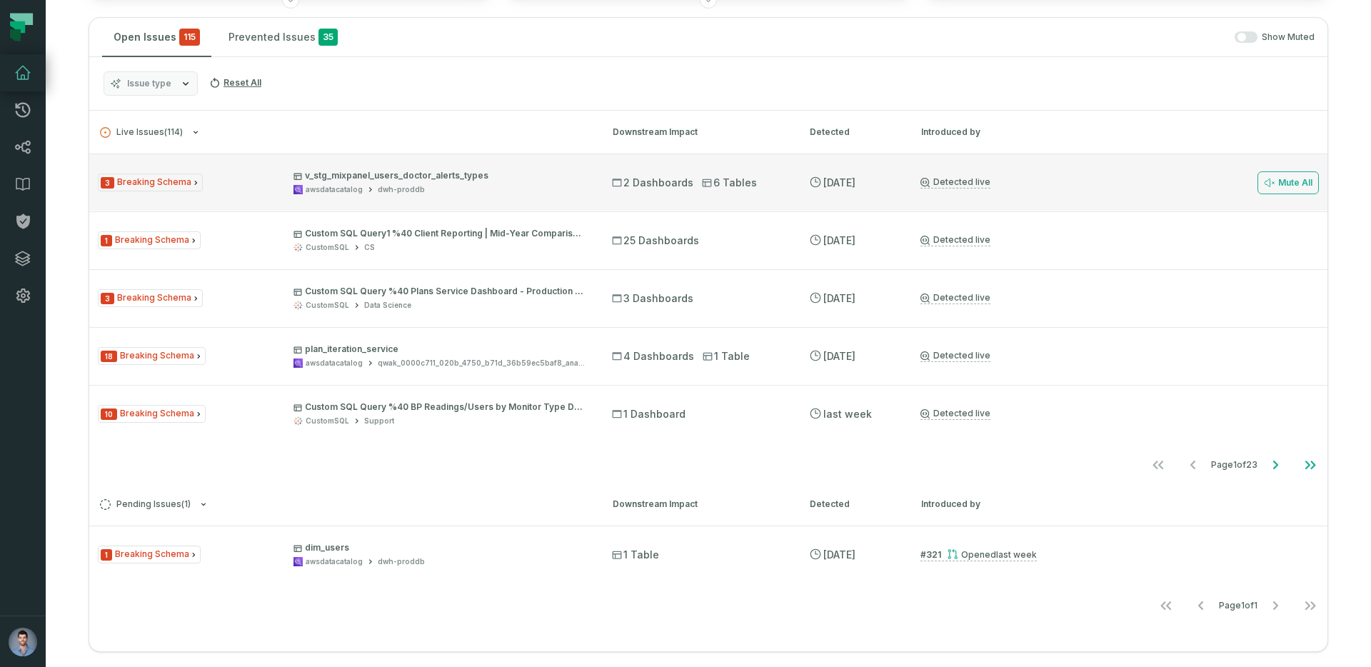
scroll to position [266, 0]
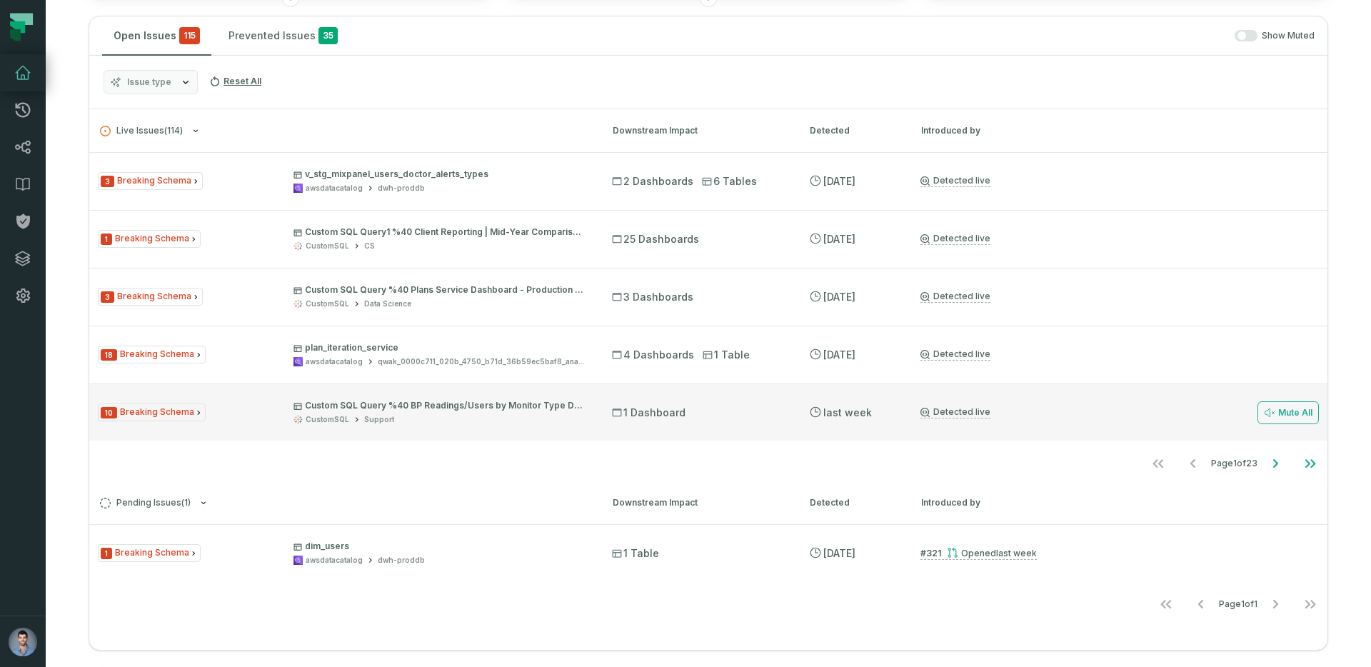
click at [355, 419] on icon at bounding box center [356, 419] width 3 height 4
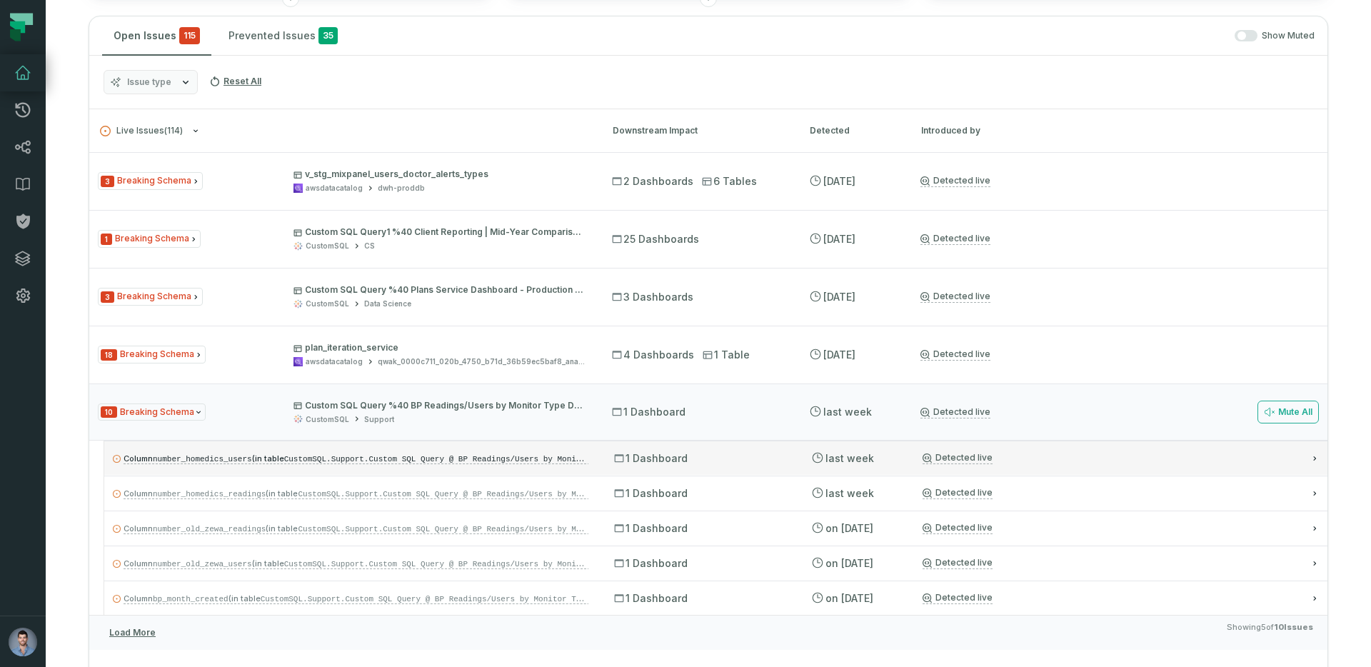
scroll to position [357, 0]
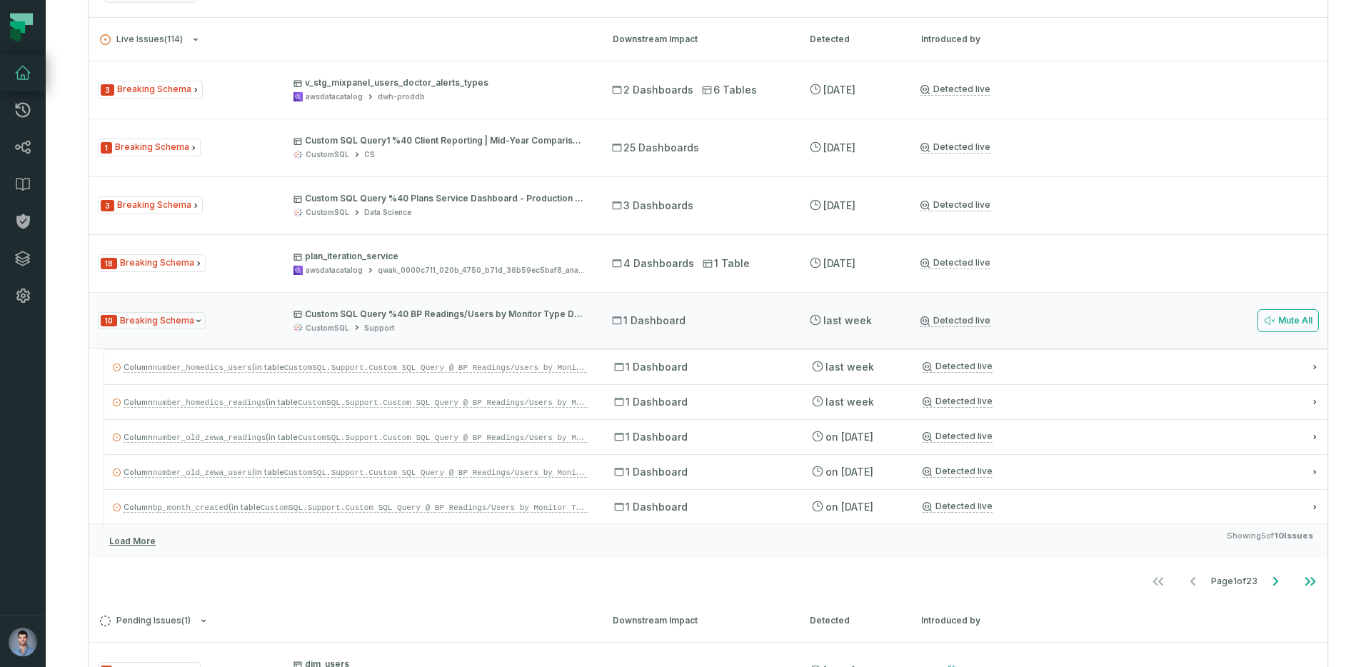
click at [26, 77] on icon at bounding box center [22, 72] width 17 height 17
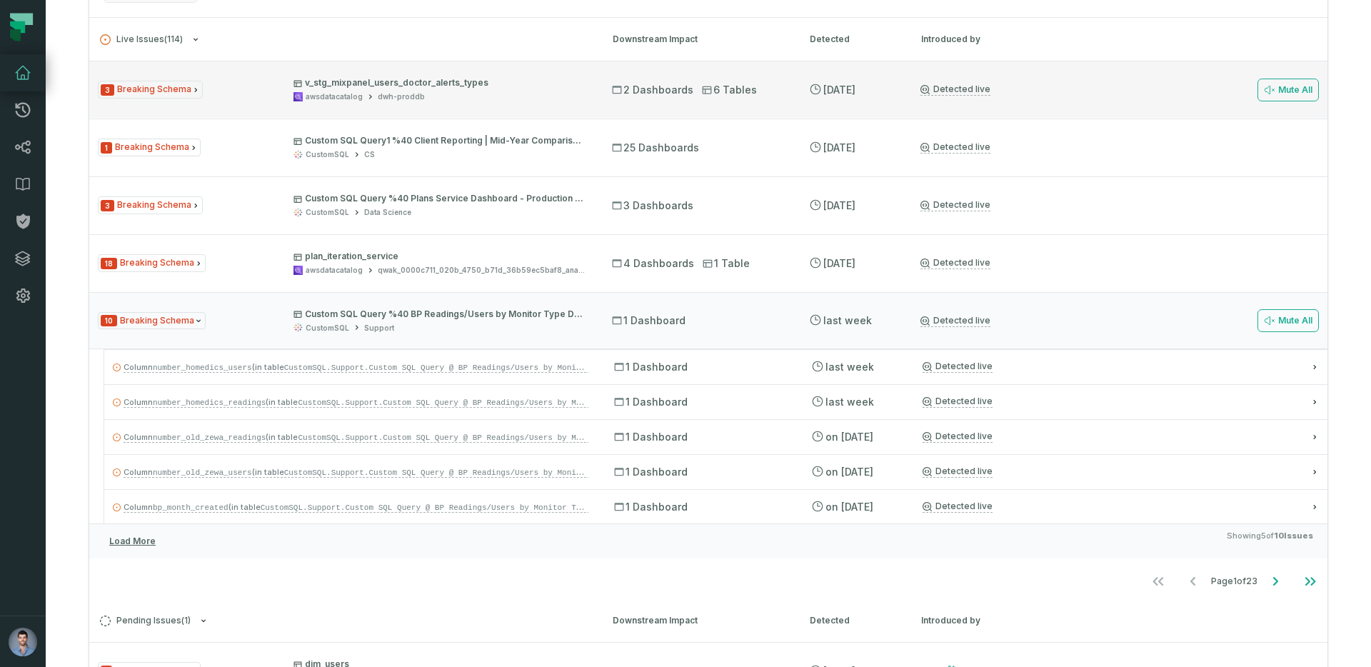
scroll to position [0, 0]
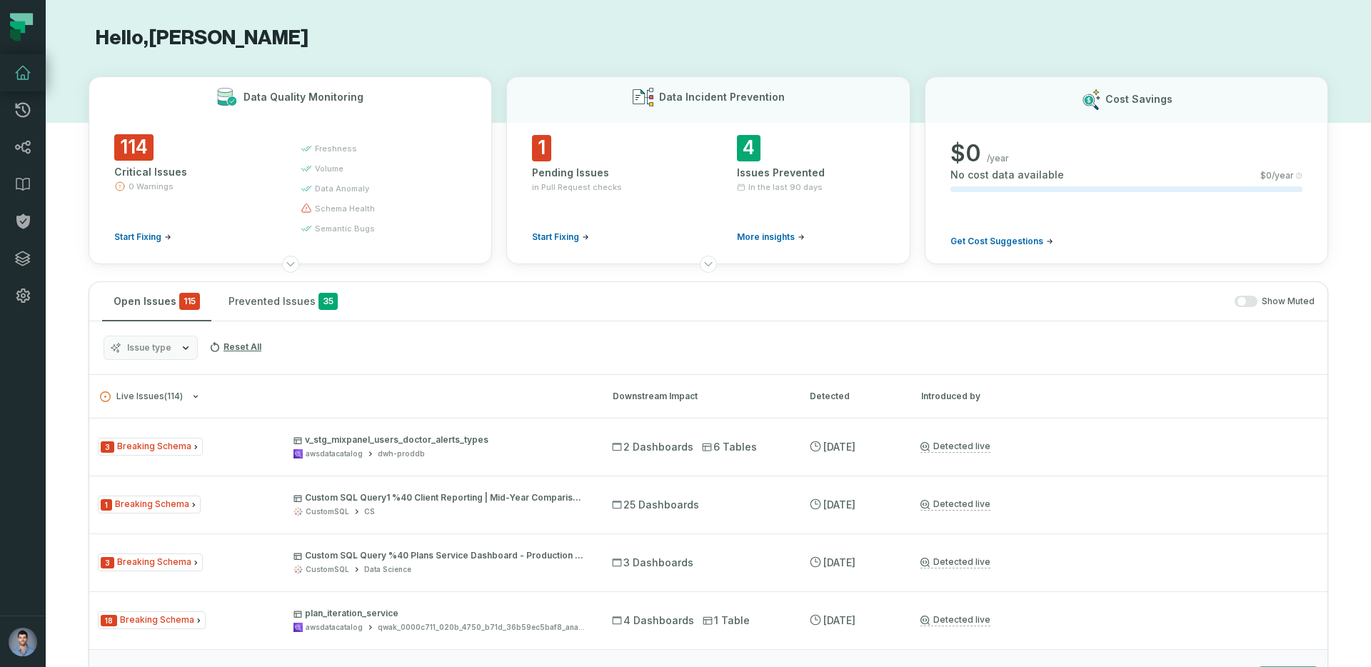
click at [275, 92] on h3 "Data Quality Monitoring" at bounding box center [303, 97] width 120 height 14
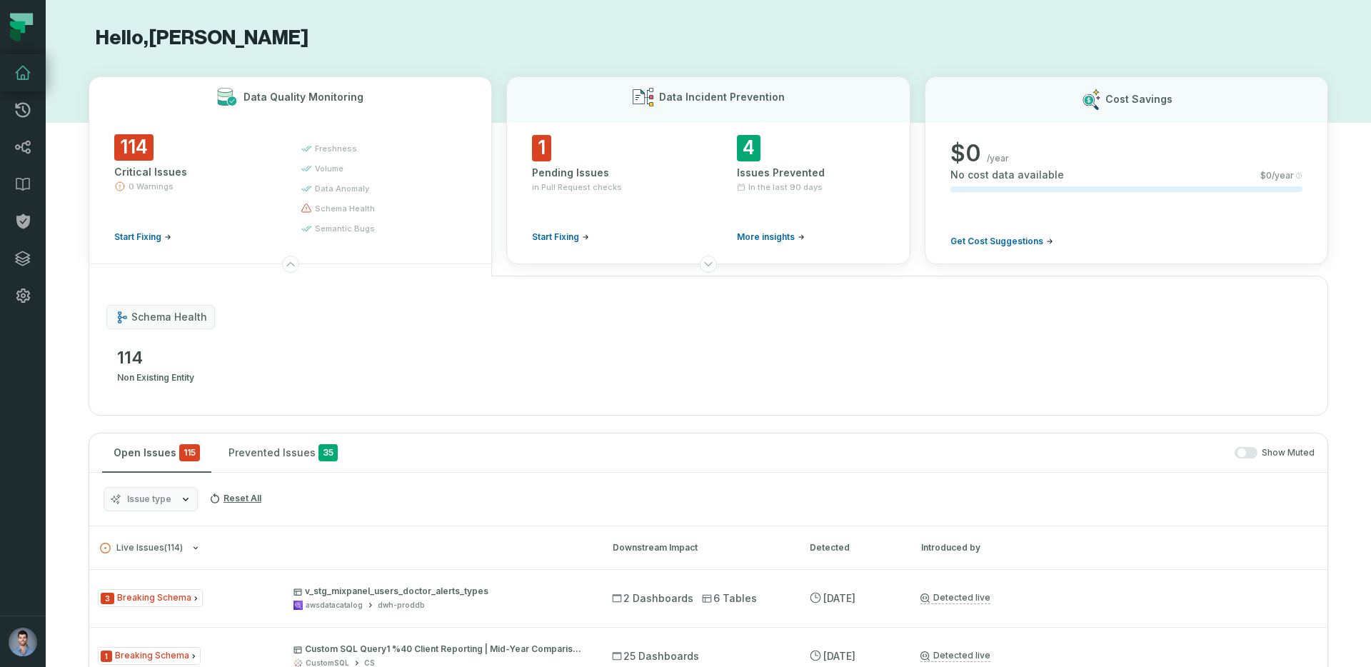
click at [275, 92] on h3 "Data Quality Monitoring" at bounding box center [303, 97] width 120 height 14
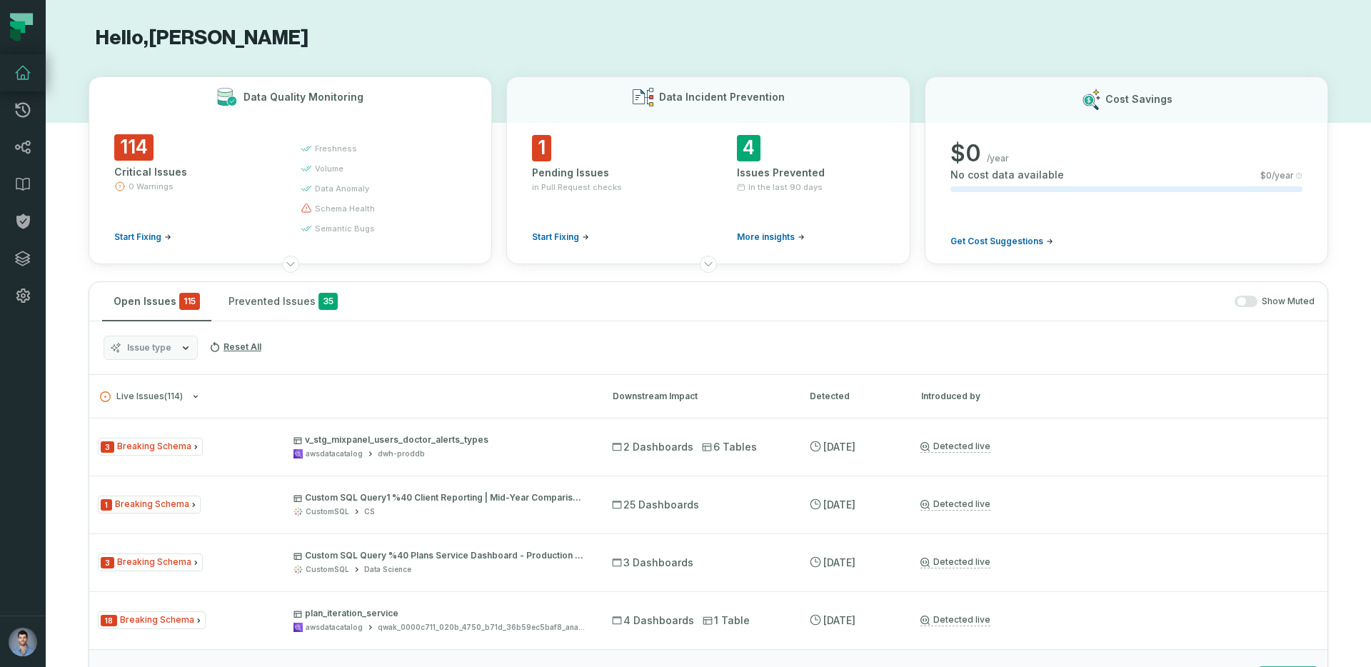
drag, startPoint x: 181, startPoint y: 172, endPoint x: 96, endPoint y: 172, distance: 85.0
click at [96, 172] on button "Data Quality Monitoring 114 Critical Issues 0 Warnings Start Fixing freshness v…" at bounding box center [290, 170] width 403 height 188
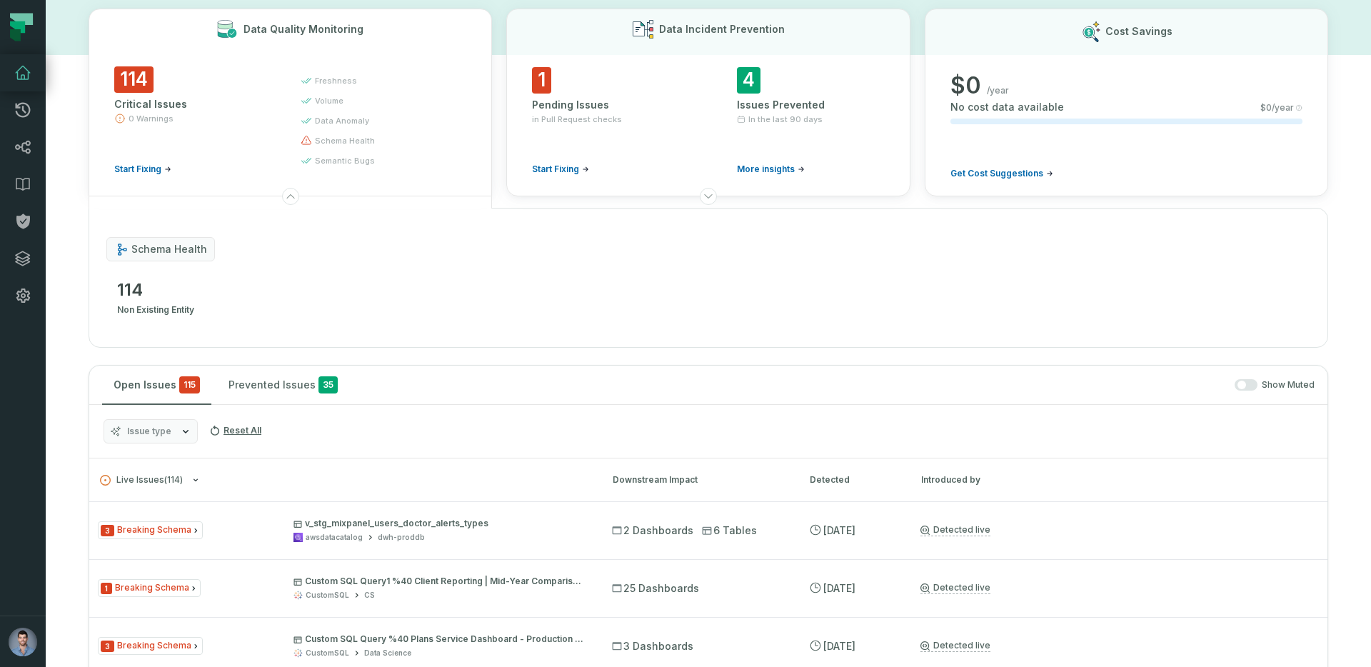
scroll to position [78, 0]
